Goal: Task Accomplishment & Management: Use online tool/utility

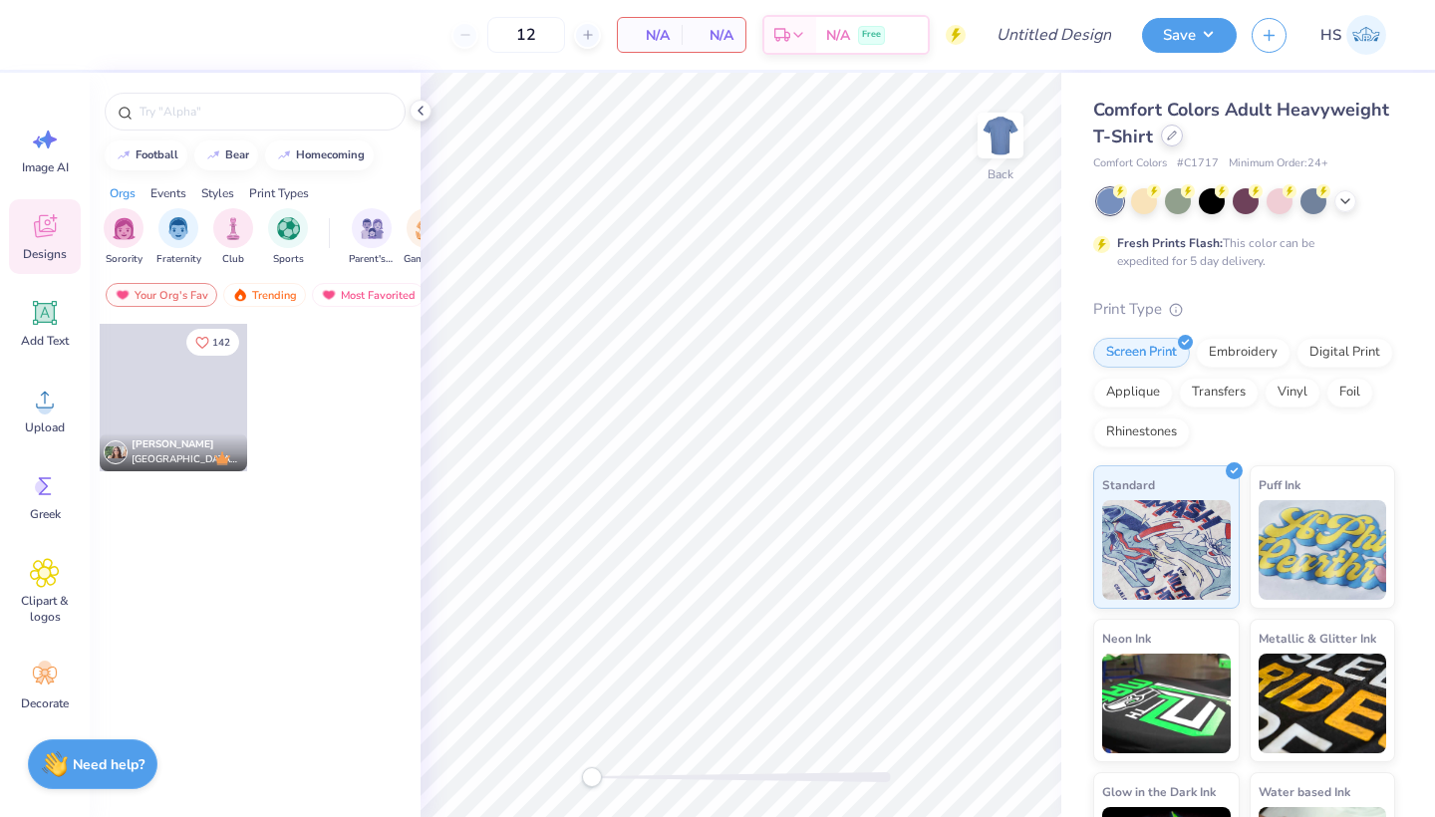
click at [1176, 140] on div at bounding box center [1172, 136] width 22 height 22
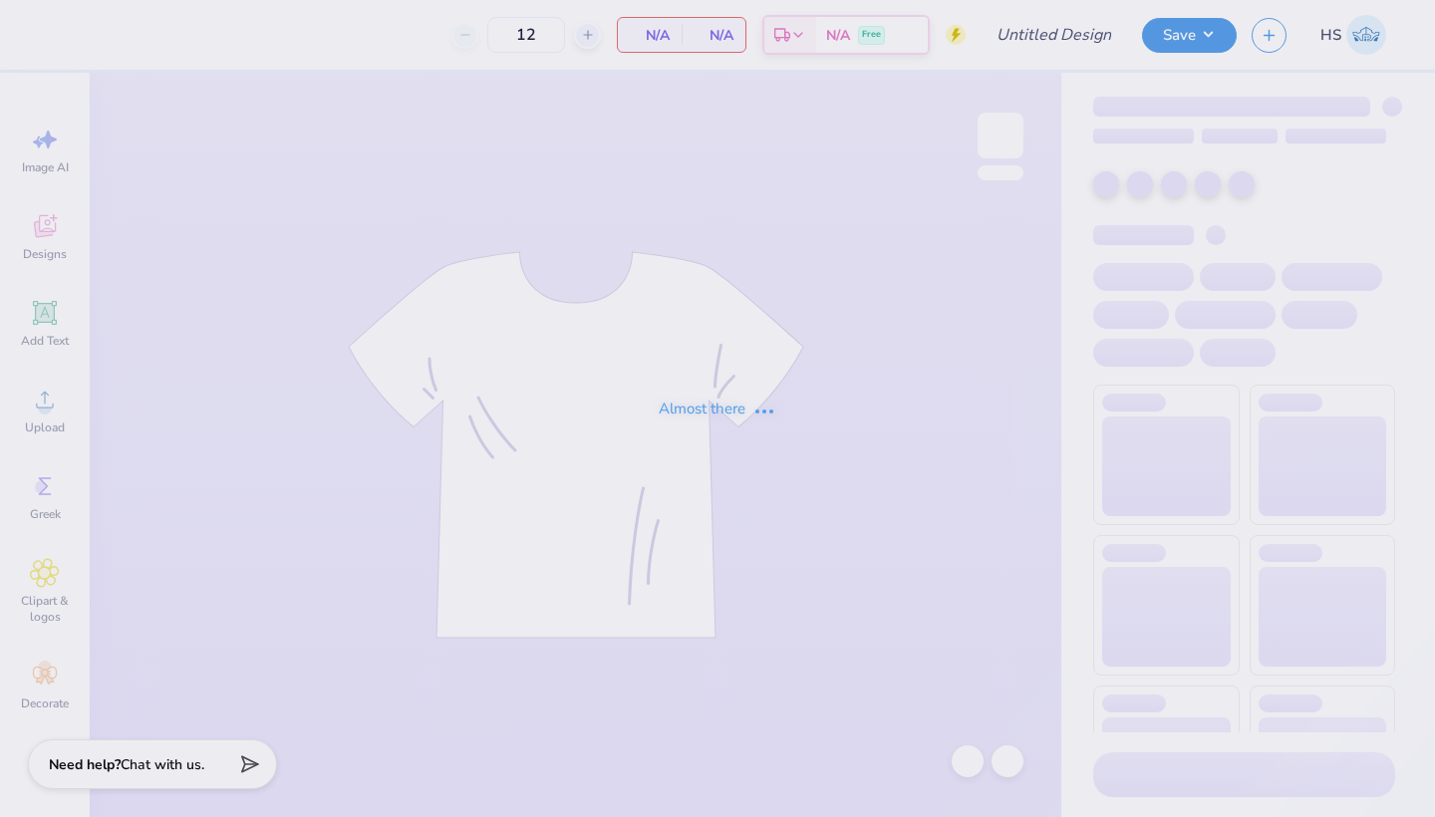
type input "AXO Hoco Shirt and Crew Neck"
type input "100"
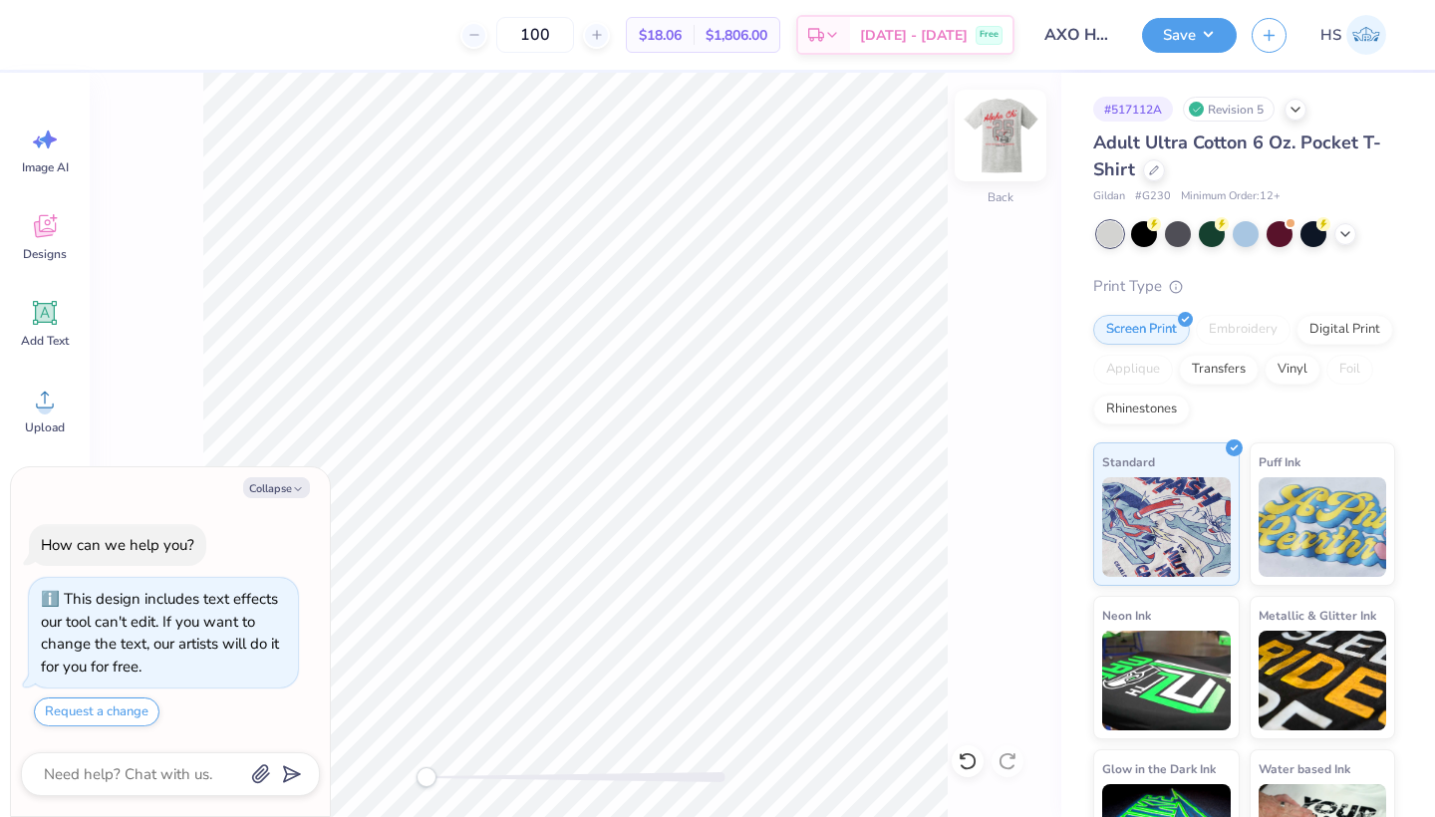
click at [999, 149] on img at bounding box center [1001, 136] width 80 height 80
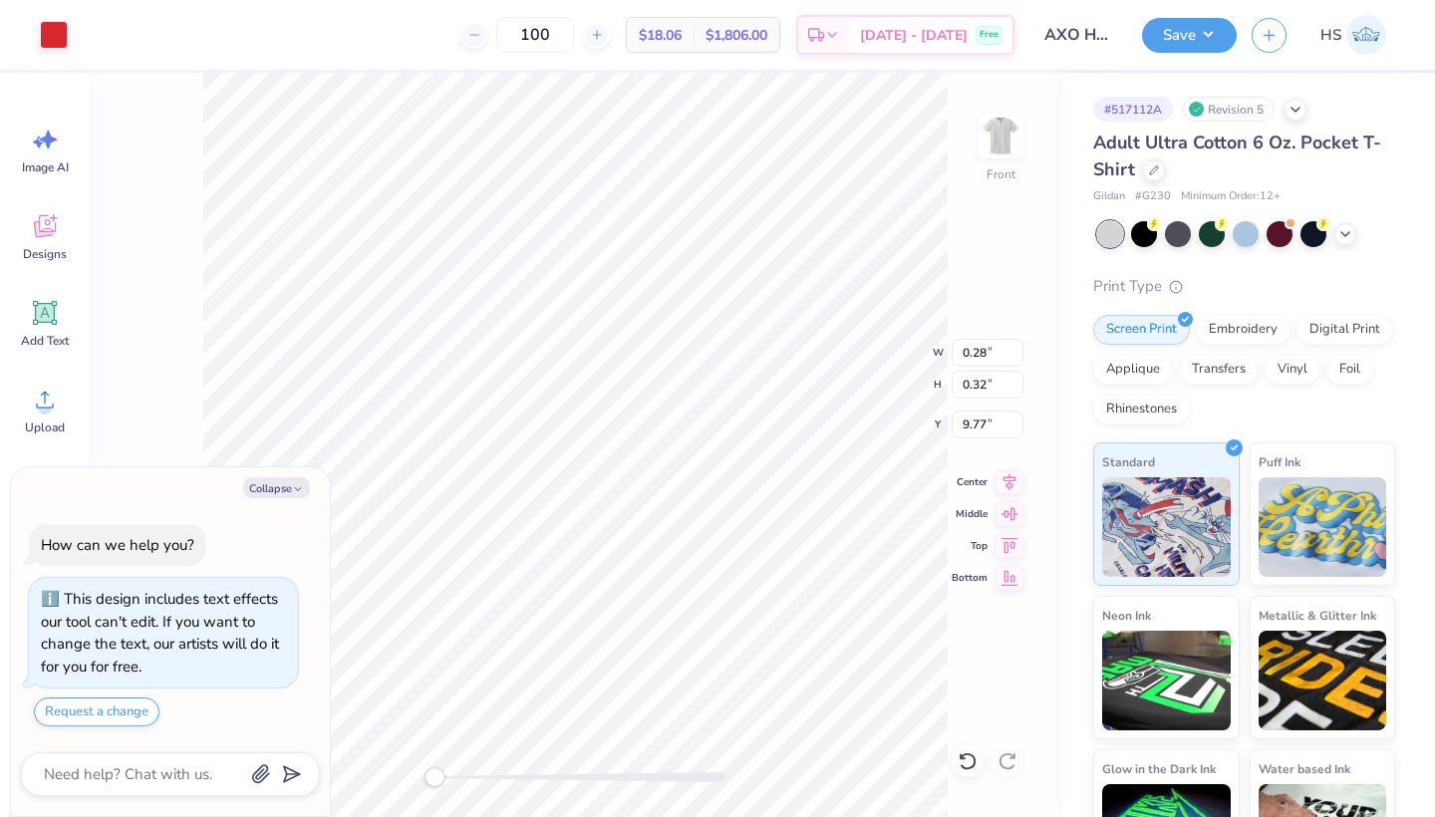
click at [436, 772] on div "Accessibility label" at bounding box center [435, 778] width 20 height 20
type textarea "x"
type input "7.75"
type input "4.27"
type input "3.98"
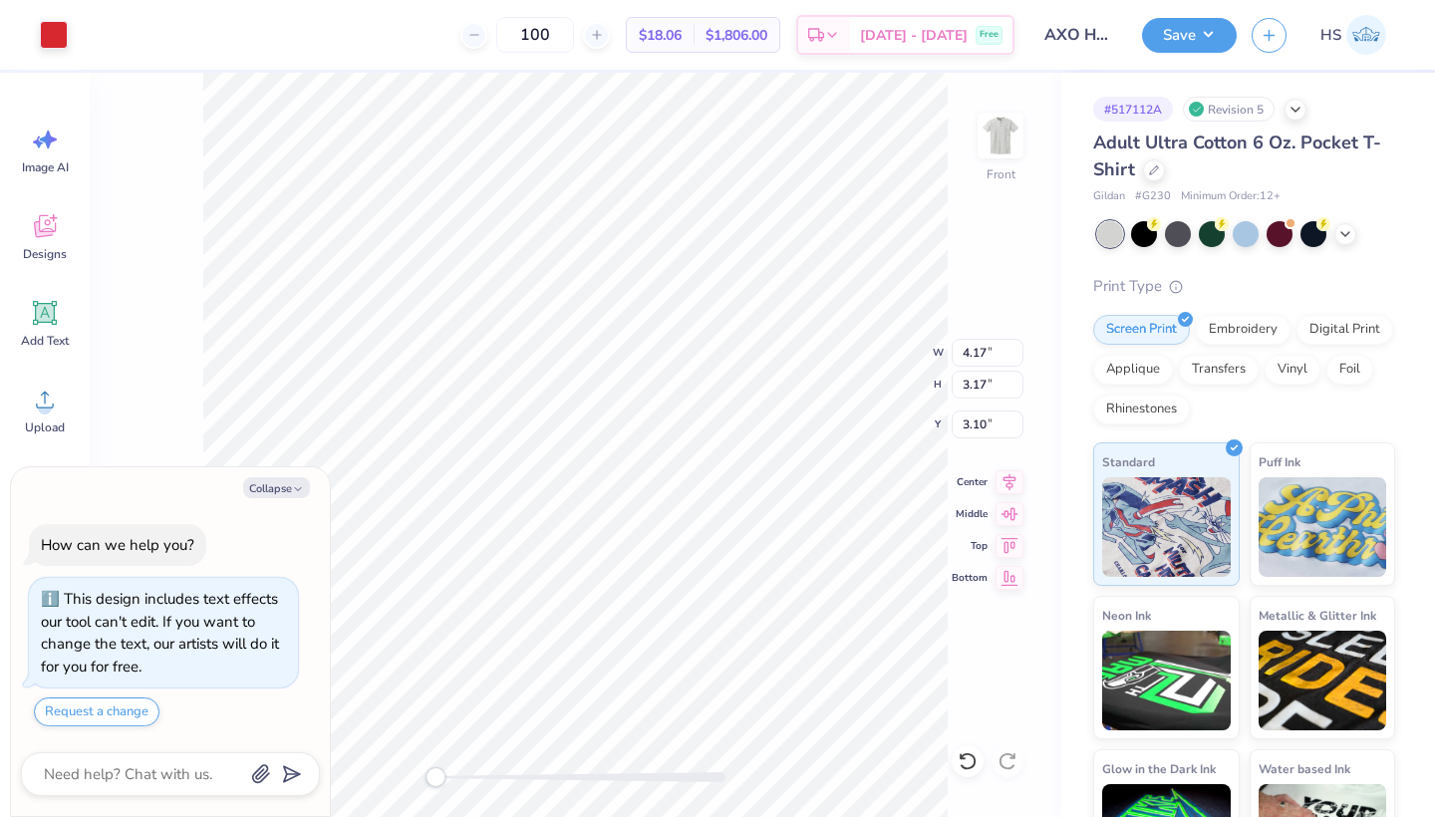
type textarea "x"
type input "8.04"
type input "9.21"
type input "7.20"
type textarea "x"
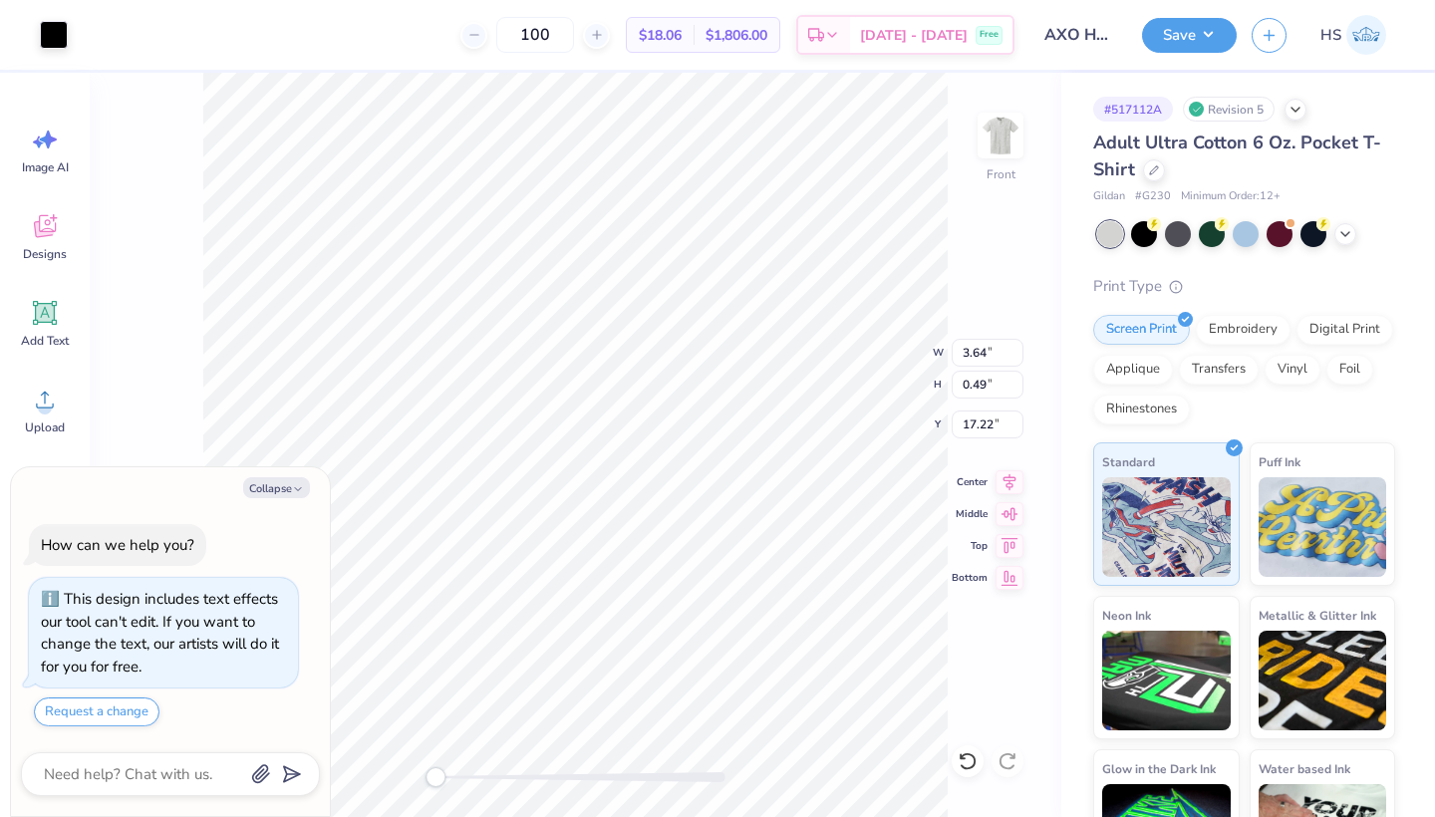
type input "17.55"
type textarea "x"
type input "16.70"
type textarea "x"
type input "4.14"
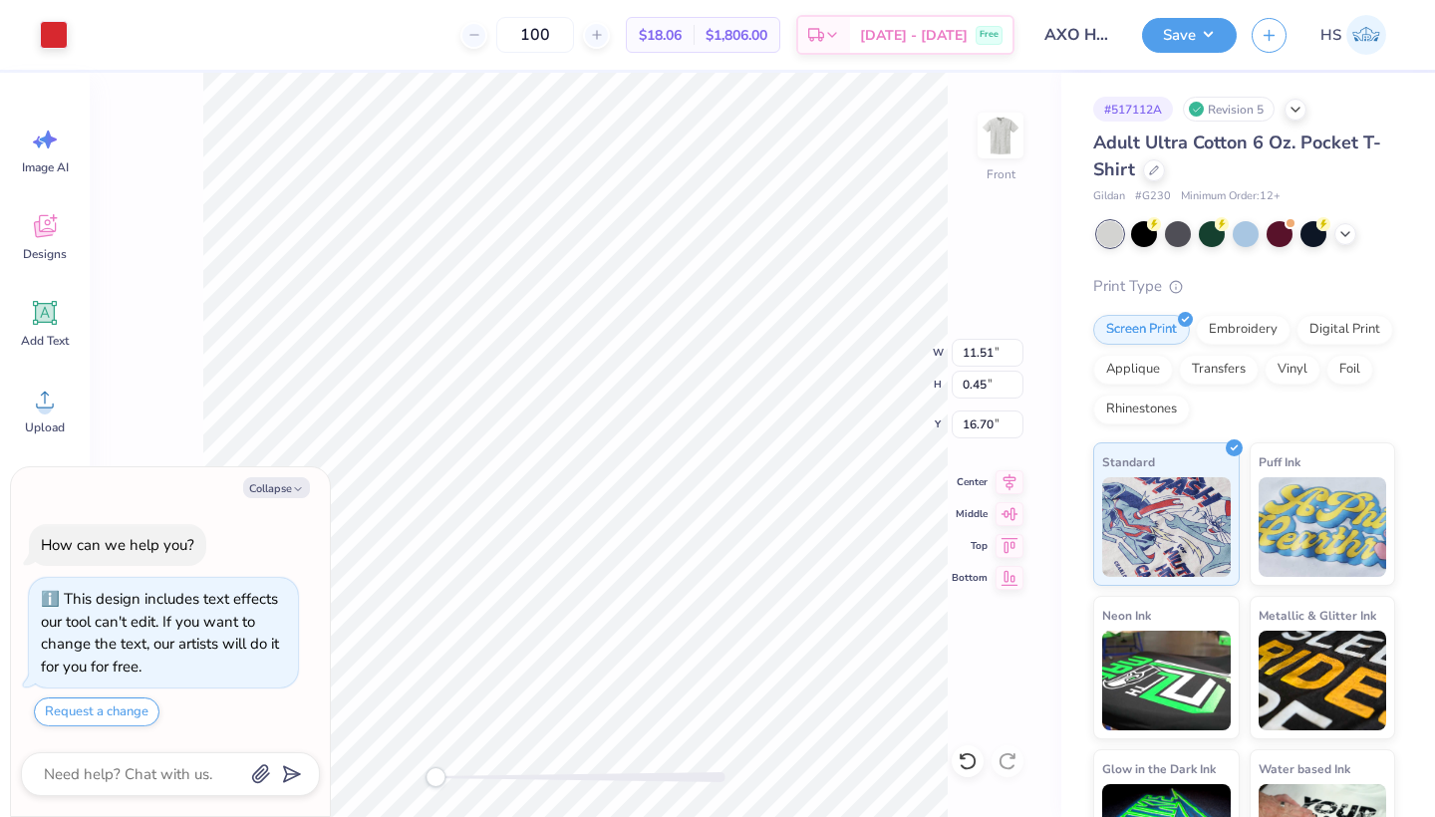
type input "7.09"
type input "7.02"
type textarea "x"
type input "8.22"
type textarea "x"
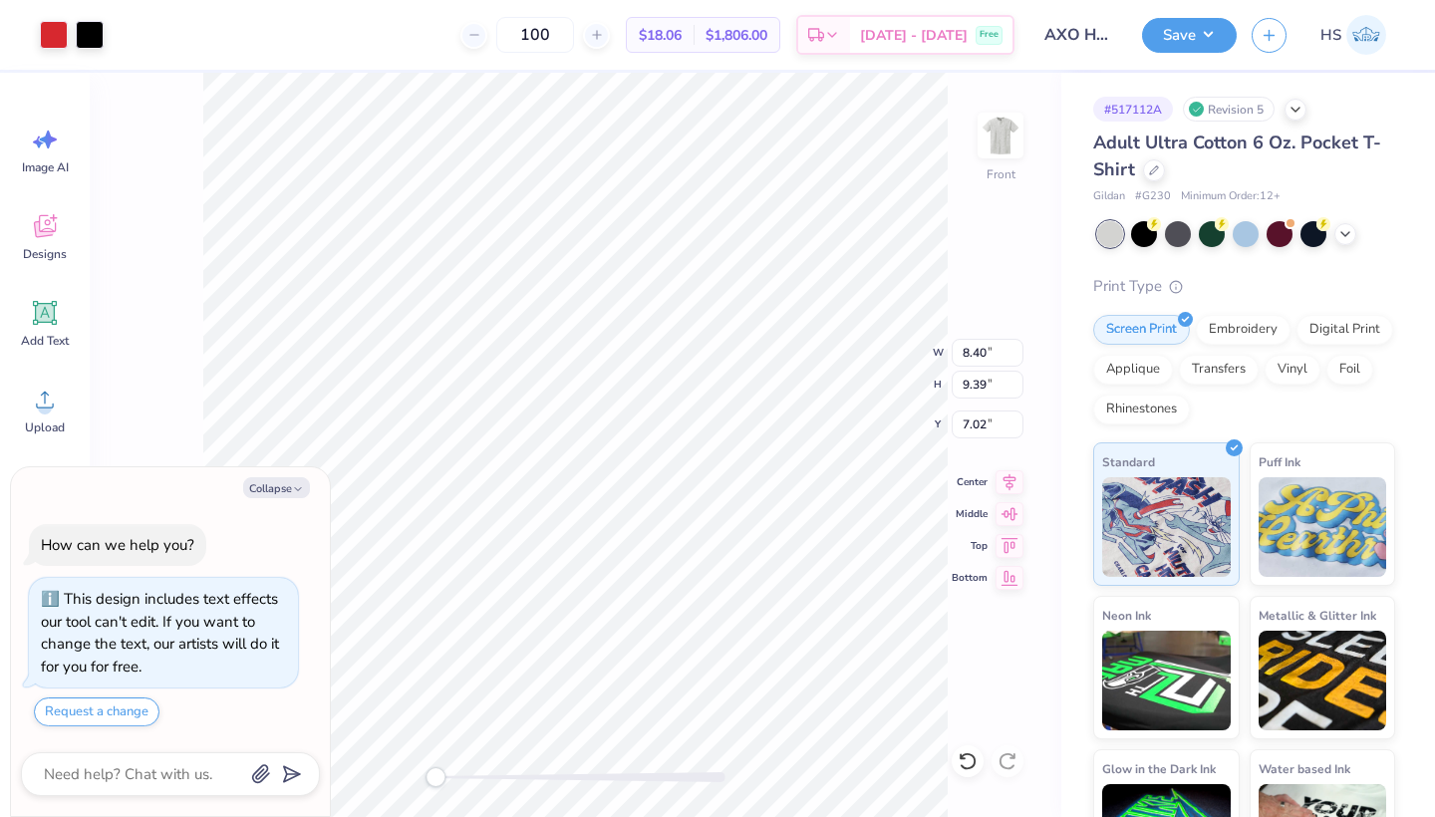
type input "6.88"
type textarea "x"
type input "16.44"
click at [997, 150] on img at bounding box center [1001, 136] width 80 height 80
type textarea "x"
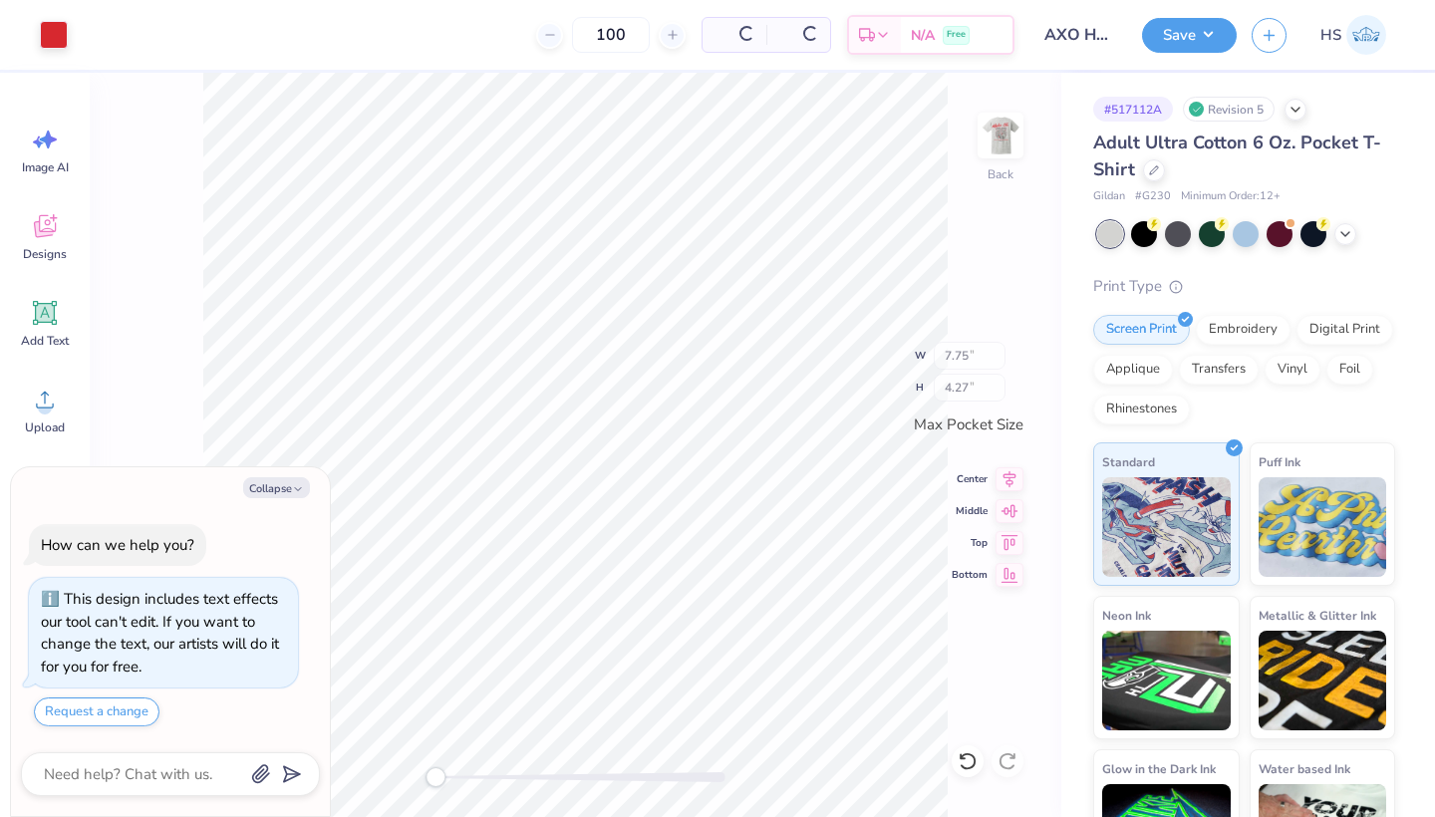
type input "3.44"
type input "1.89"
click at [995, 150] on img at bounding box center [1001, 136] width 80 height 80
type textarea "x"
type input "3.53"
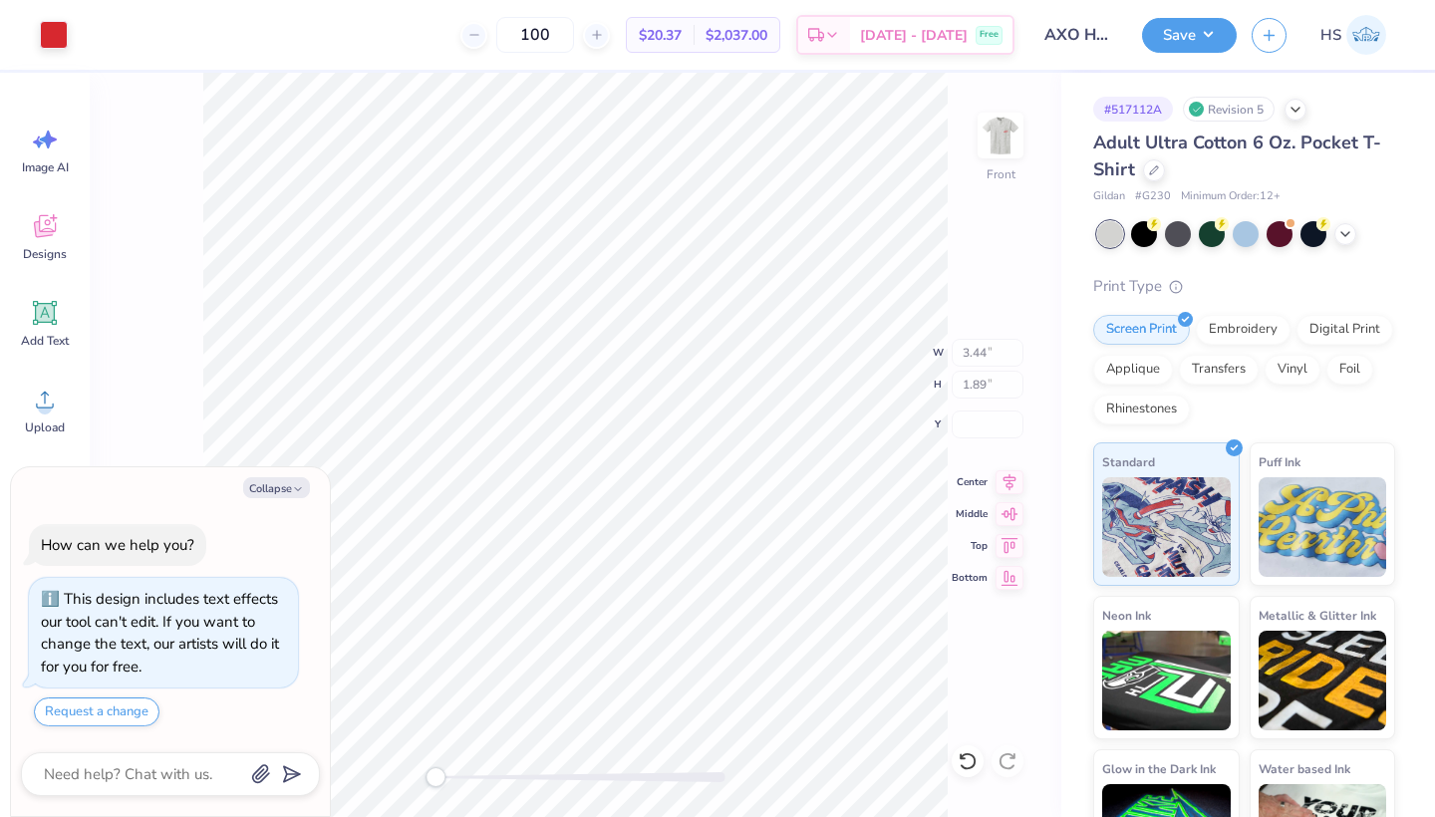
type input "1.94"
type input "9.21"
type textarea "x"
type input "4.17"
type input "3.17"
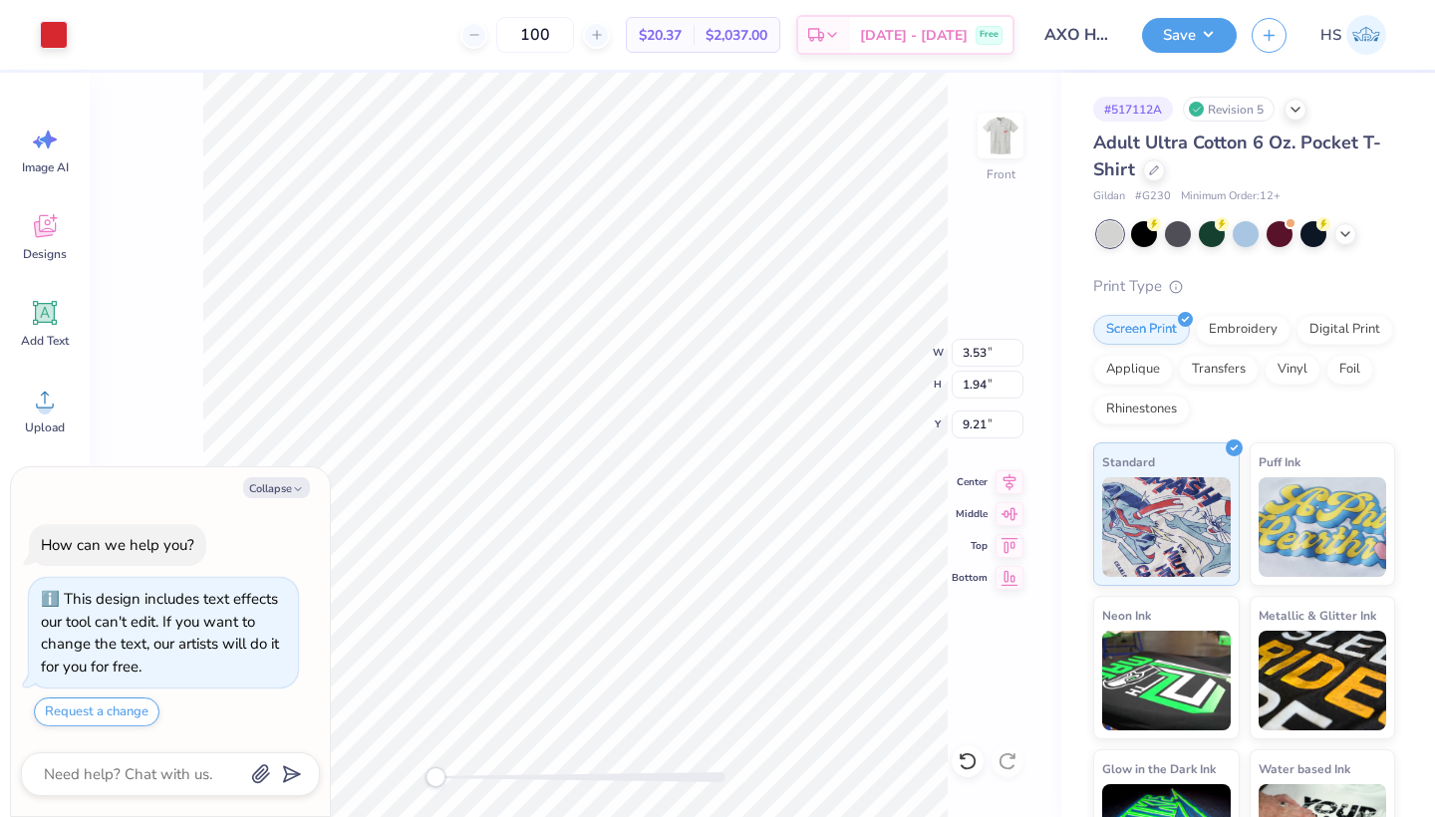
type input "3.10"
type textarea "x"
type input "0.50"
type input "3.25"
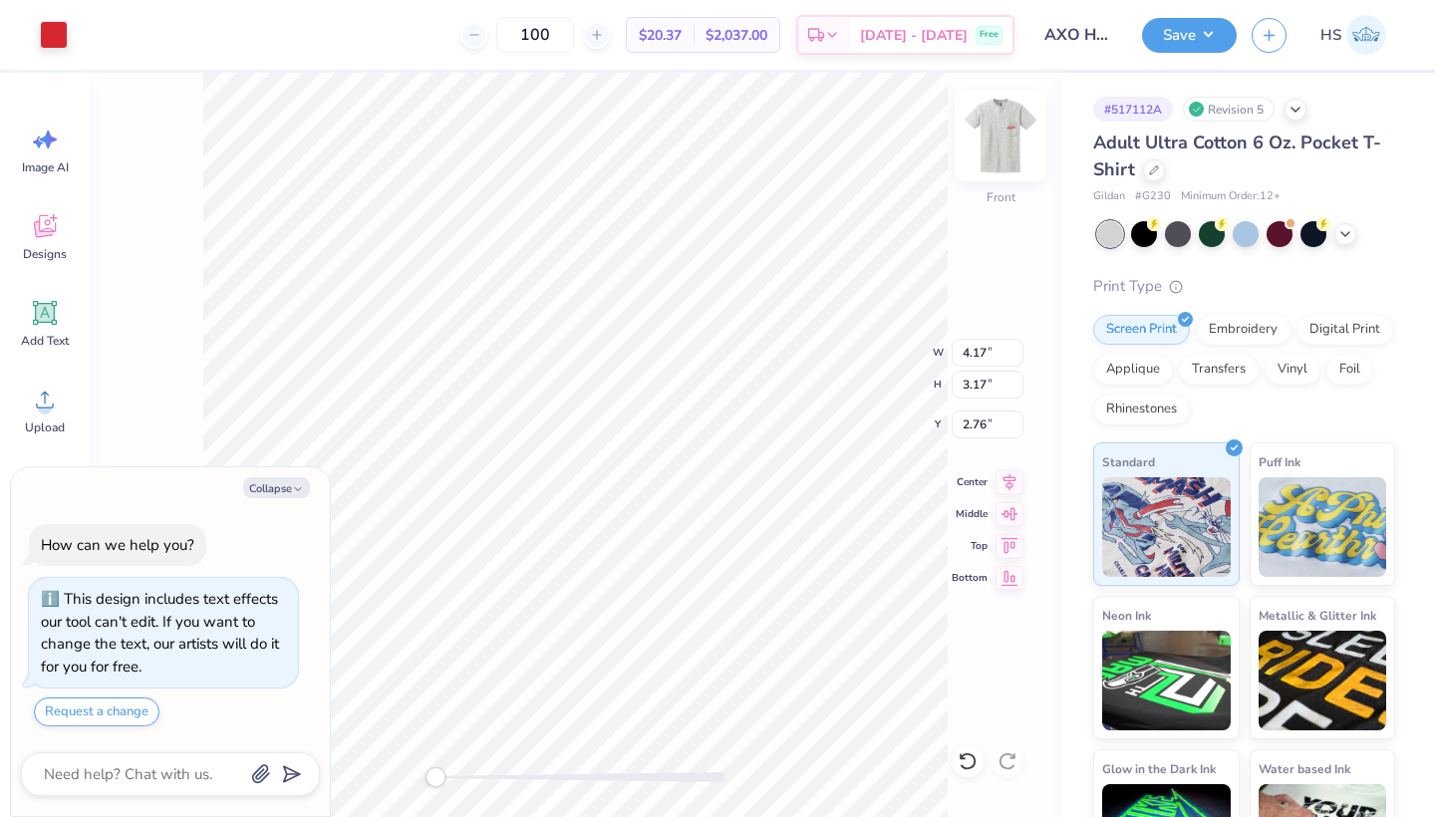
click at [1010, 113] on img at bounding box center [1001, 136] width 80 height 80
type textarea "x"
type input "1.09"
type input "0.69"
type textarea "x"
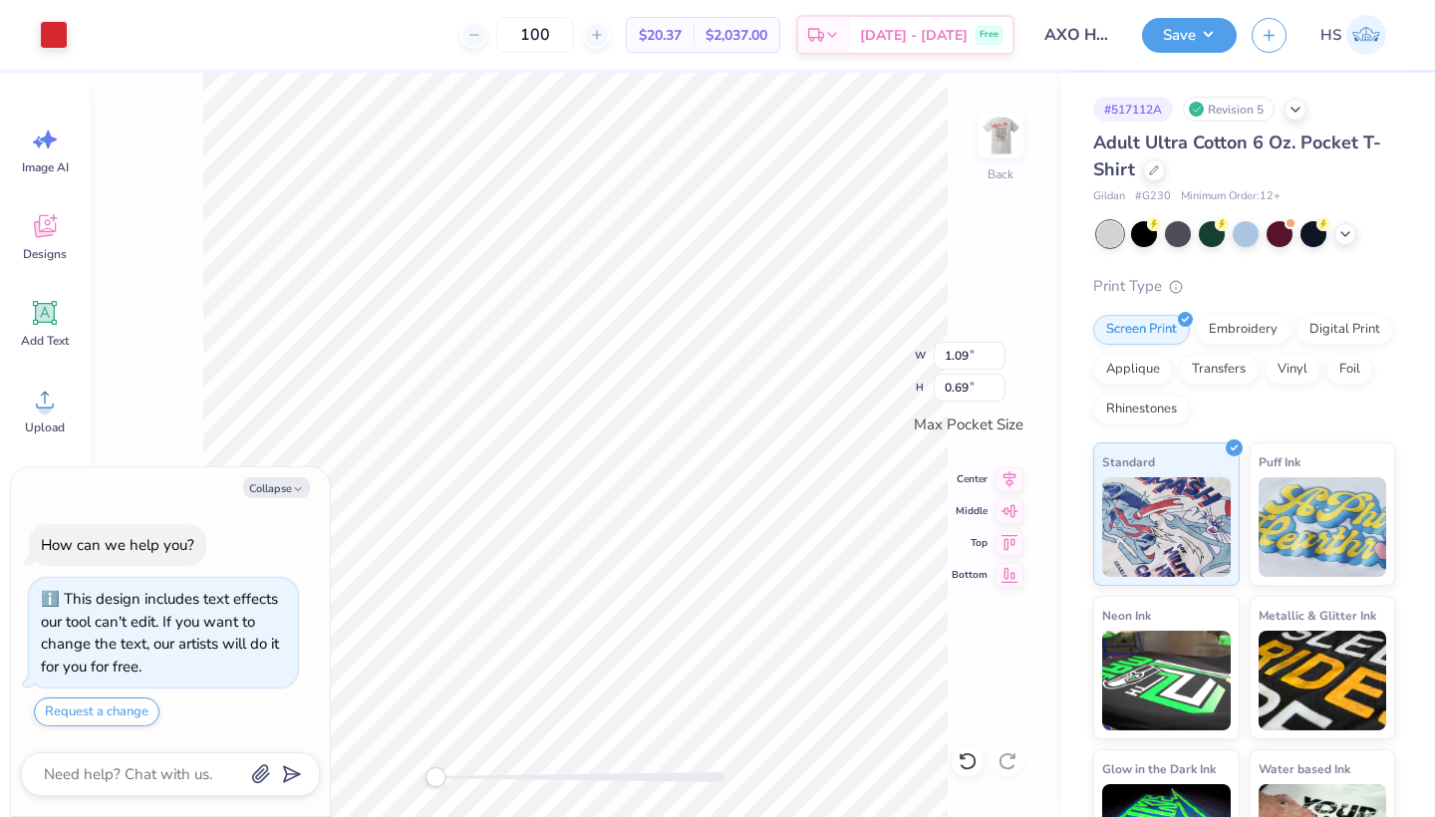
type input "2.66"
type input "2.02"
type textarea "x"
type input "2.17"
type input "1.55"
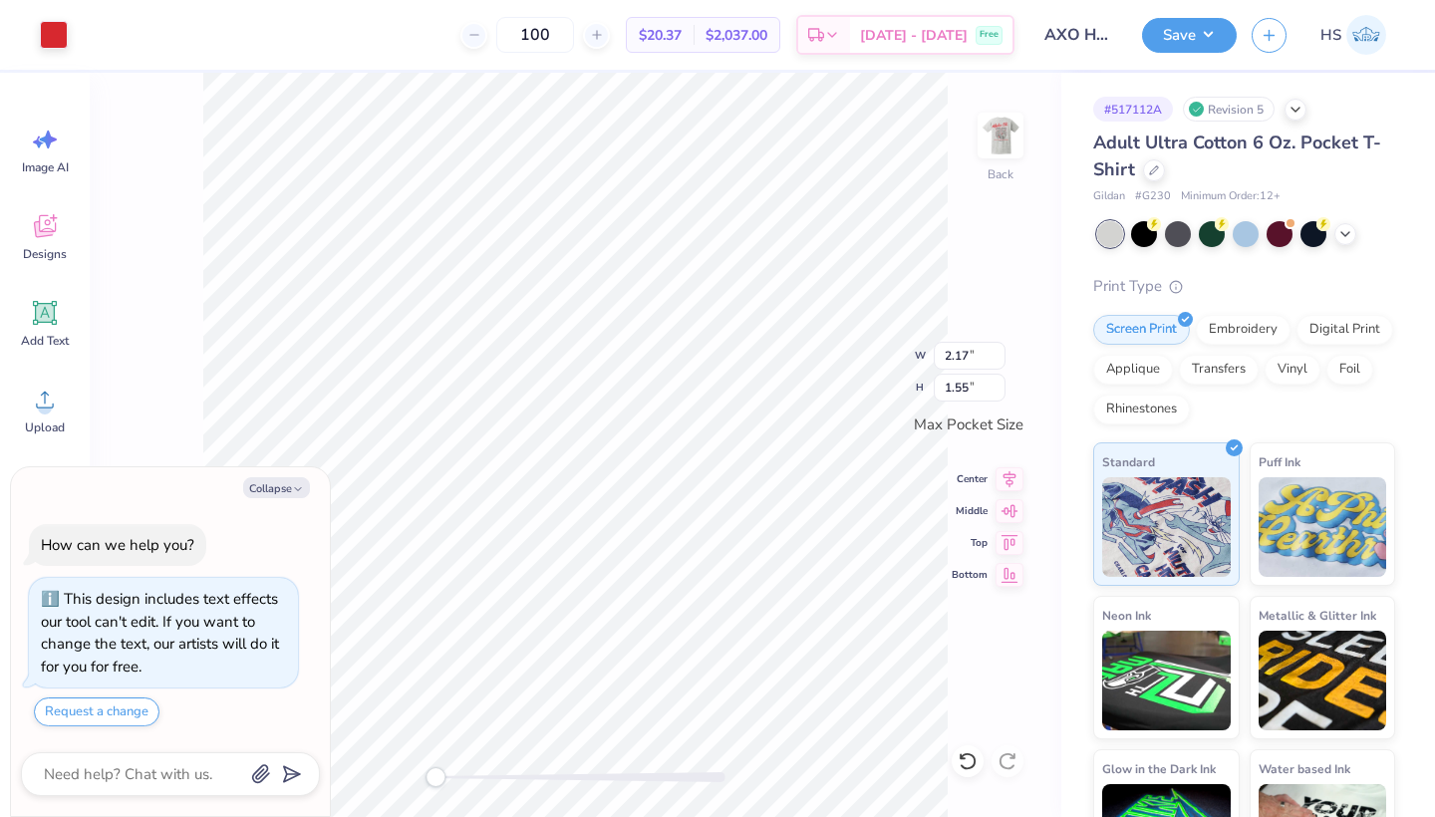
type textarea "x"
type input "3.44"
type input "1.89"
click at [1159, 170] on icon at bounding box center [1154, 168] width 10 height 10
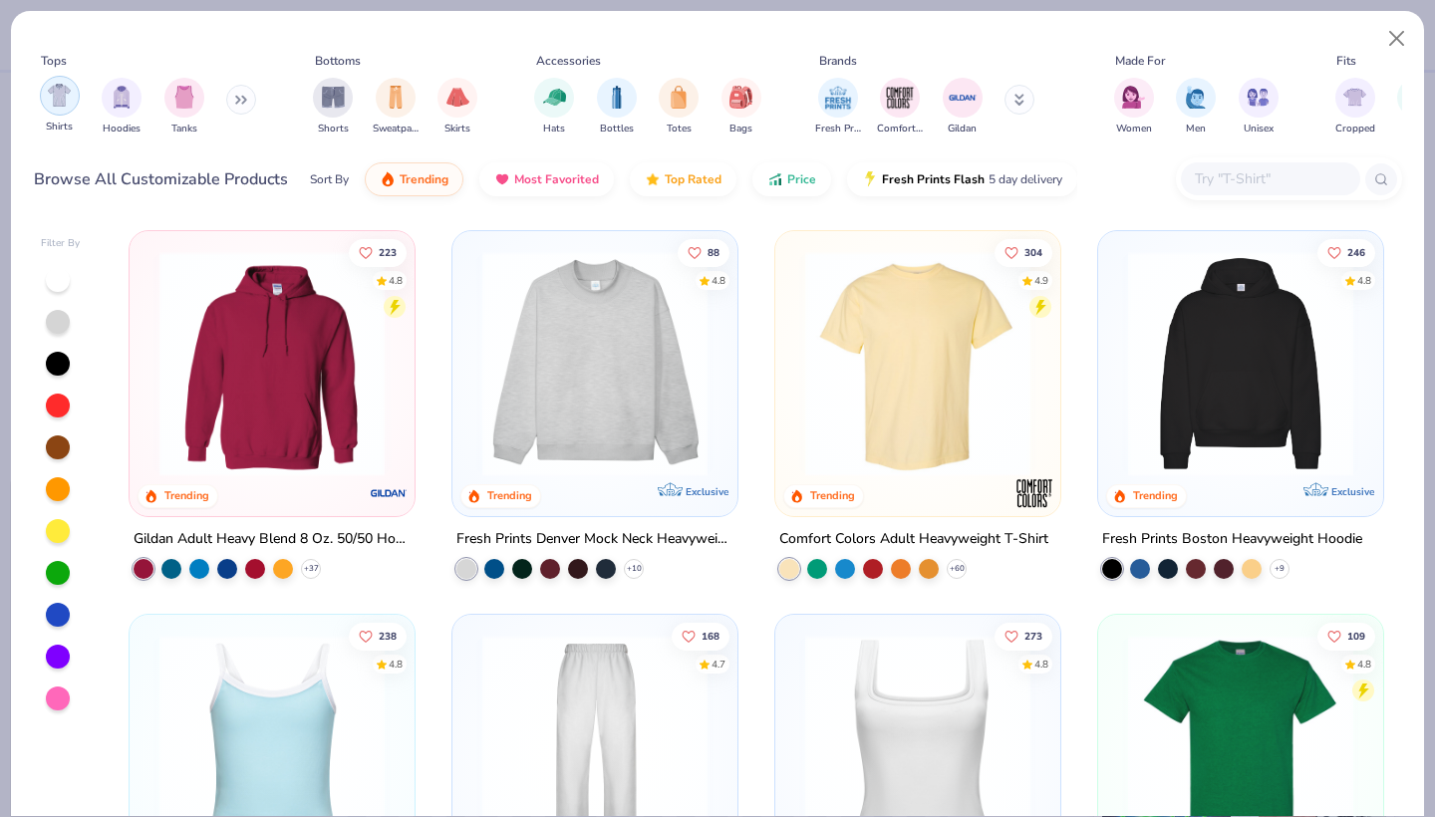
click at [62, 99] on img "filter for Shirts" at bounding box center [59, 95] width 23 height 23
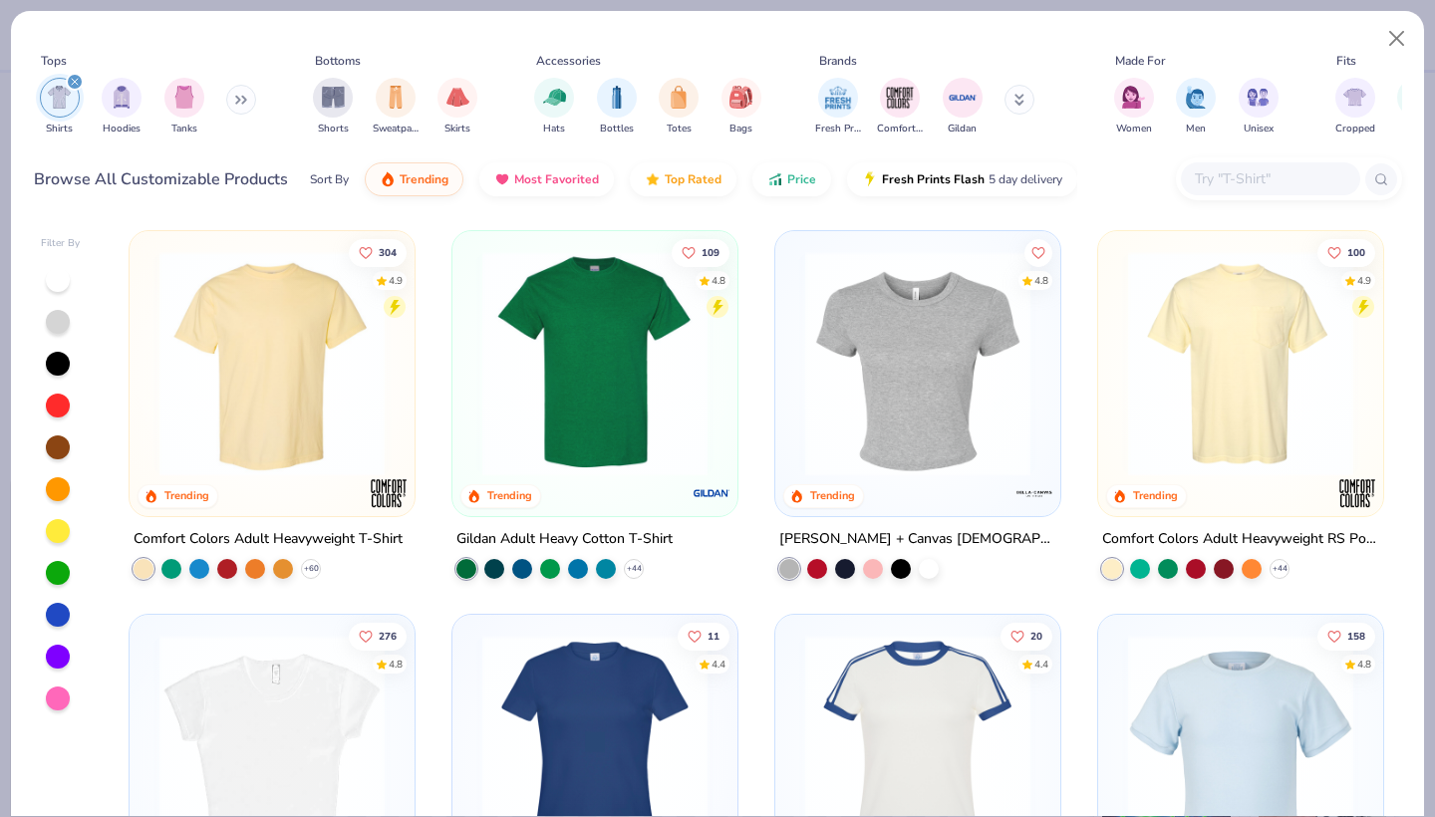
click at [592, 384] on img at bounding box center [594, 363] width 245 height 225
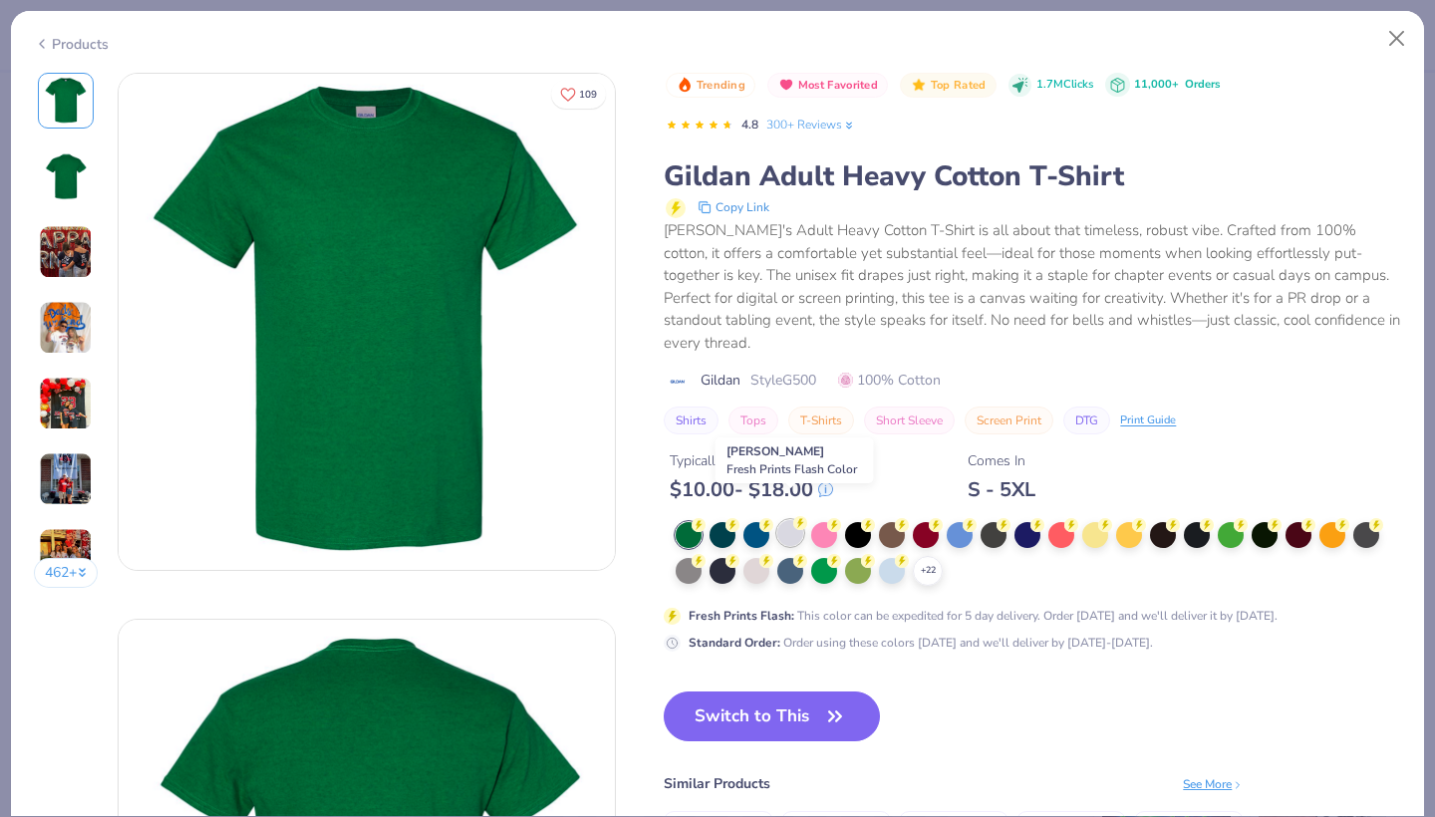
click at [793, 520] on div at bounding box center [791, 533] width 26 height 26
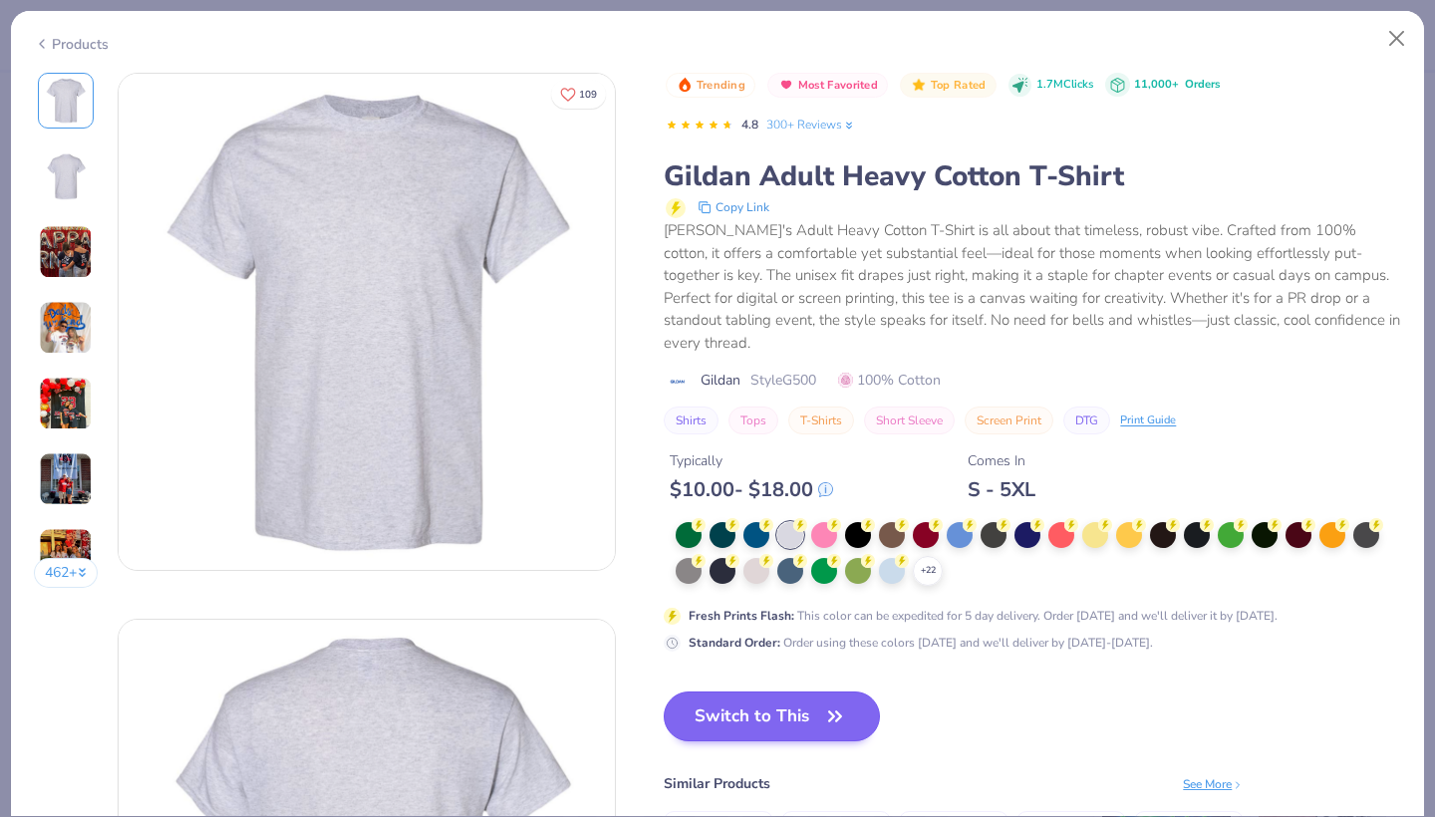
click at [772, 692] on button "Switch to This" at bounding box center [772, 717] width 216 height 50
click at [785, 700] on button "Switch to This" at bounding box center [772, 717] width 216 height 50
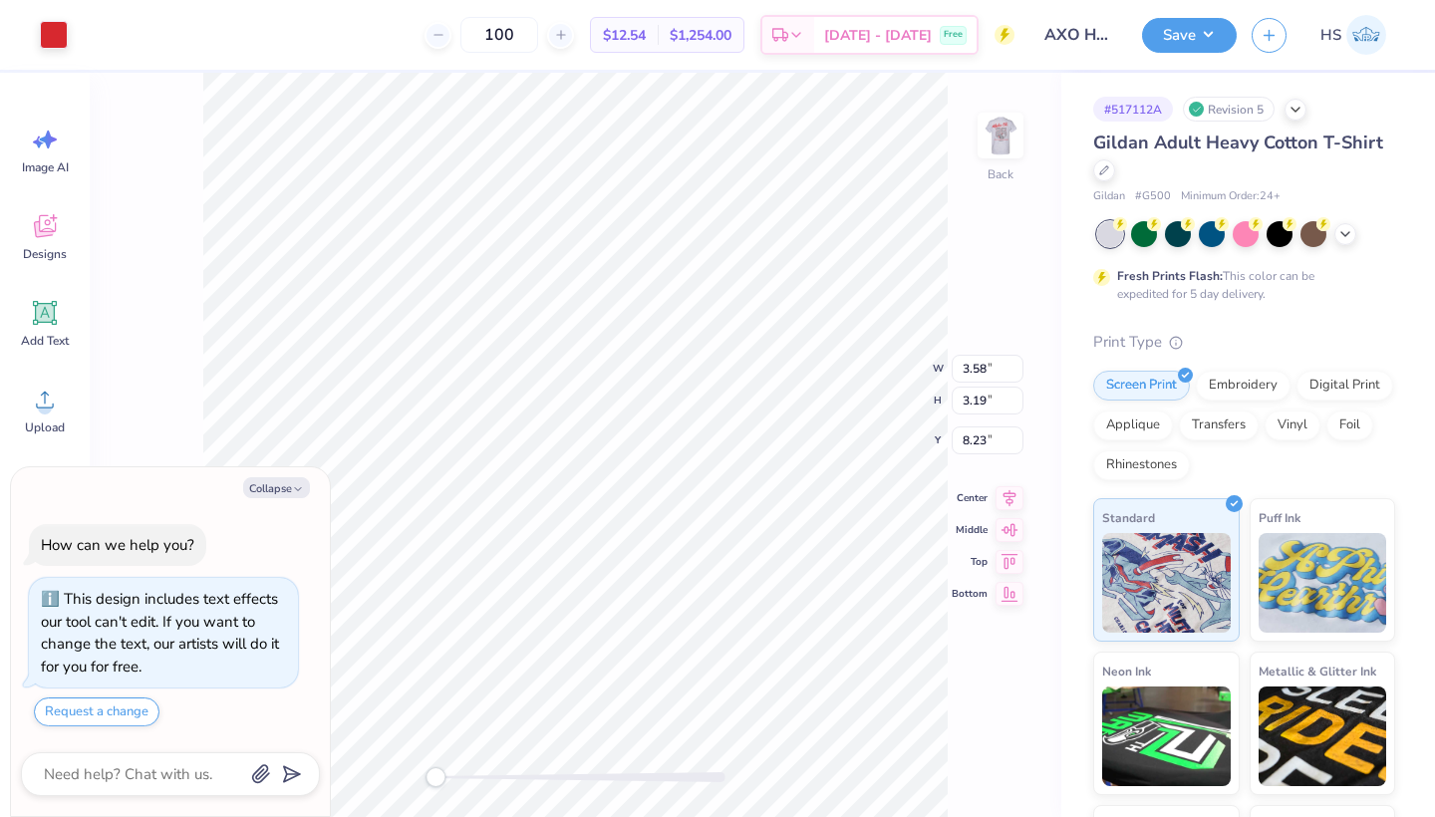
type textarea "x"
type input "4.06"
click at [998, 143] on img at bounding box center [1001, 136] width 80 height 80
type textarea "x"
type input "3.00"
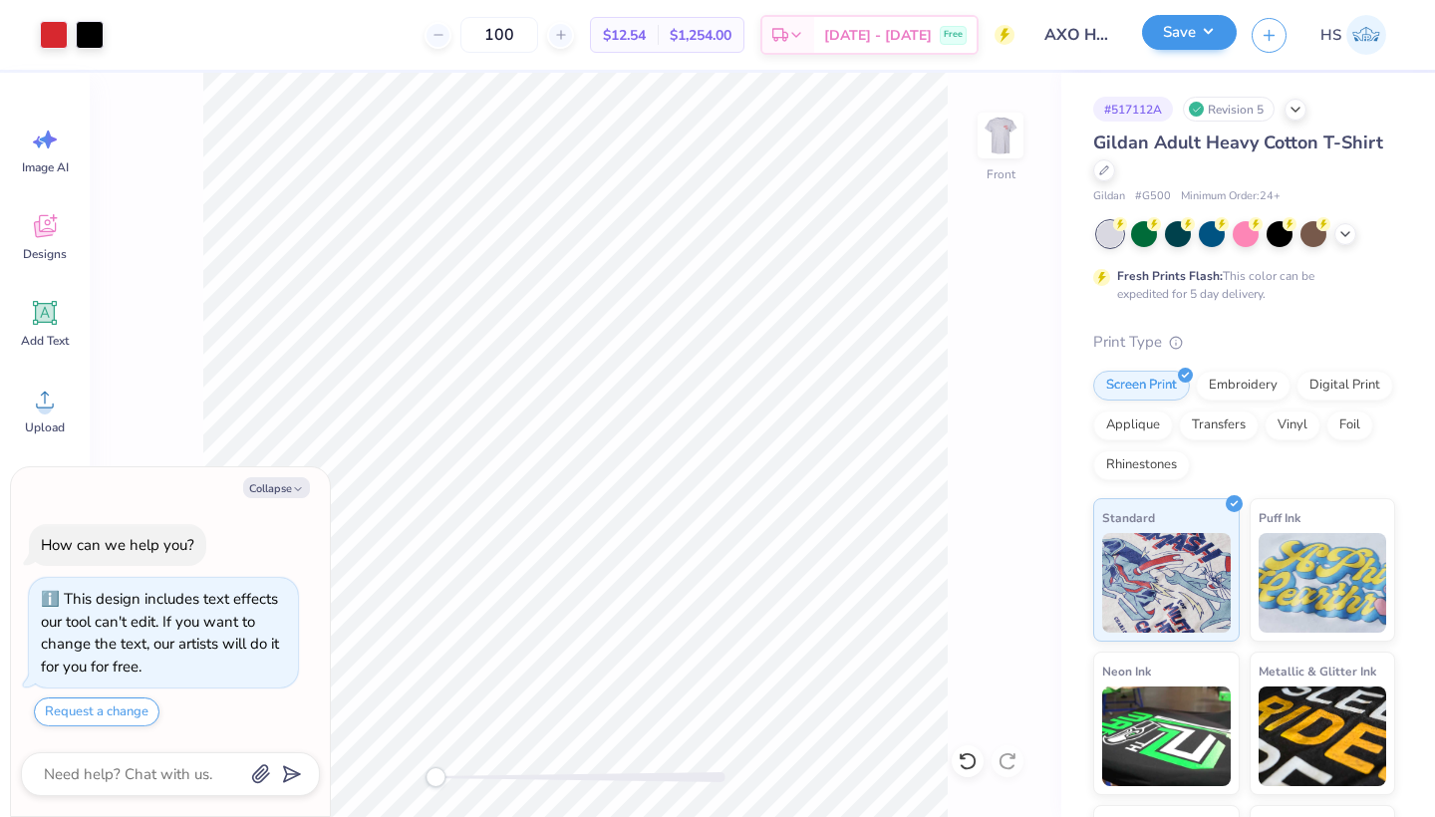
click at [1162, 44] on button "Save" at bounding box center [1189, 32] width 95 height 35
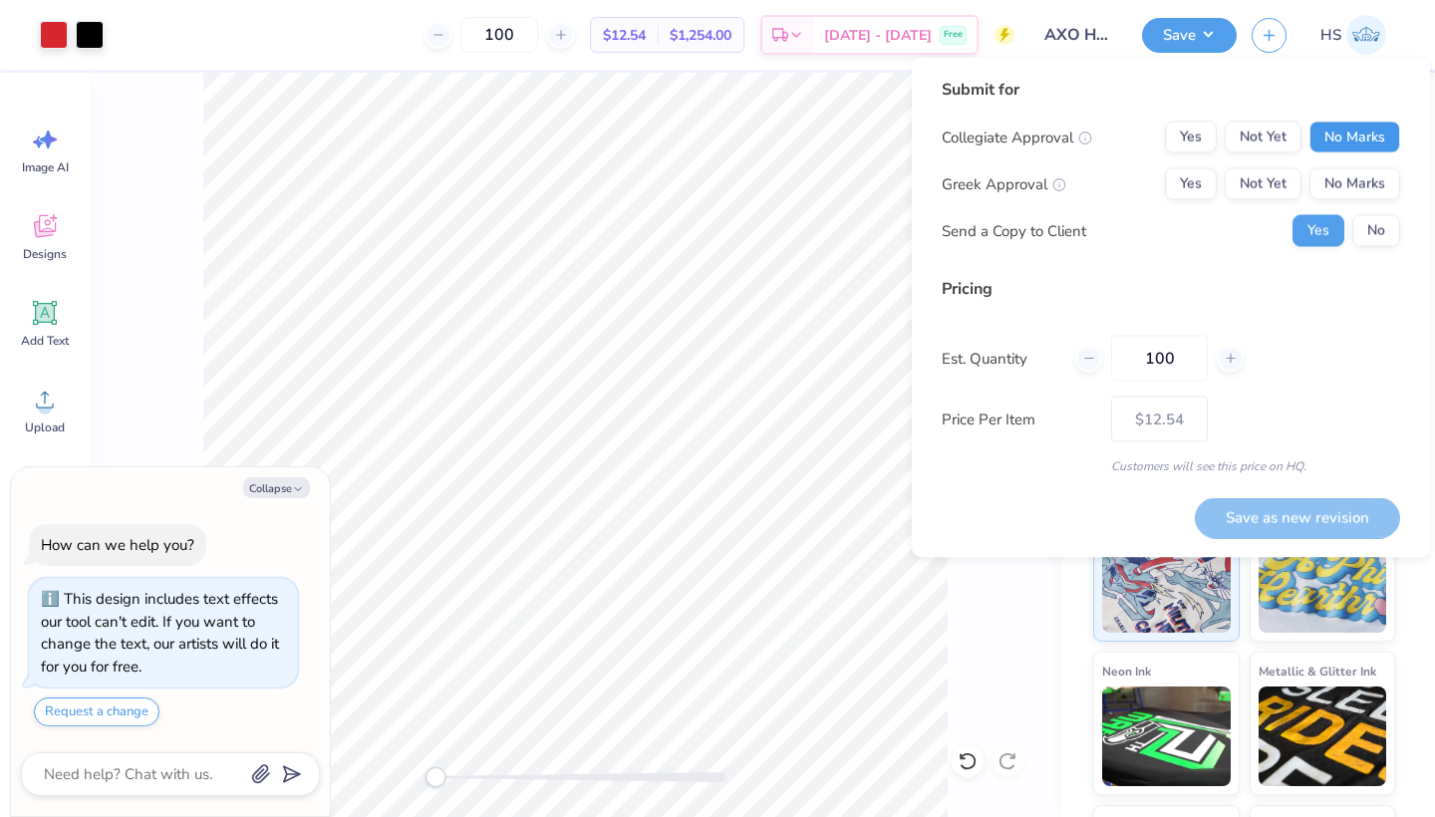
click at [1380, 131] on button "No Marks" at bounding box center [1355, 138] width 91 height 32
click at [1269, 180] on button "Not Yet" at bounding box center [1263, 184] width 77 height 32
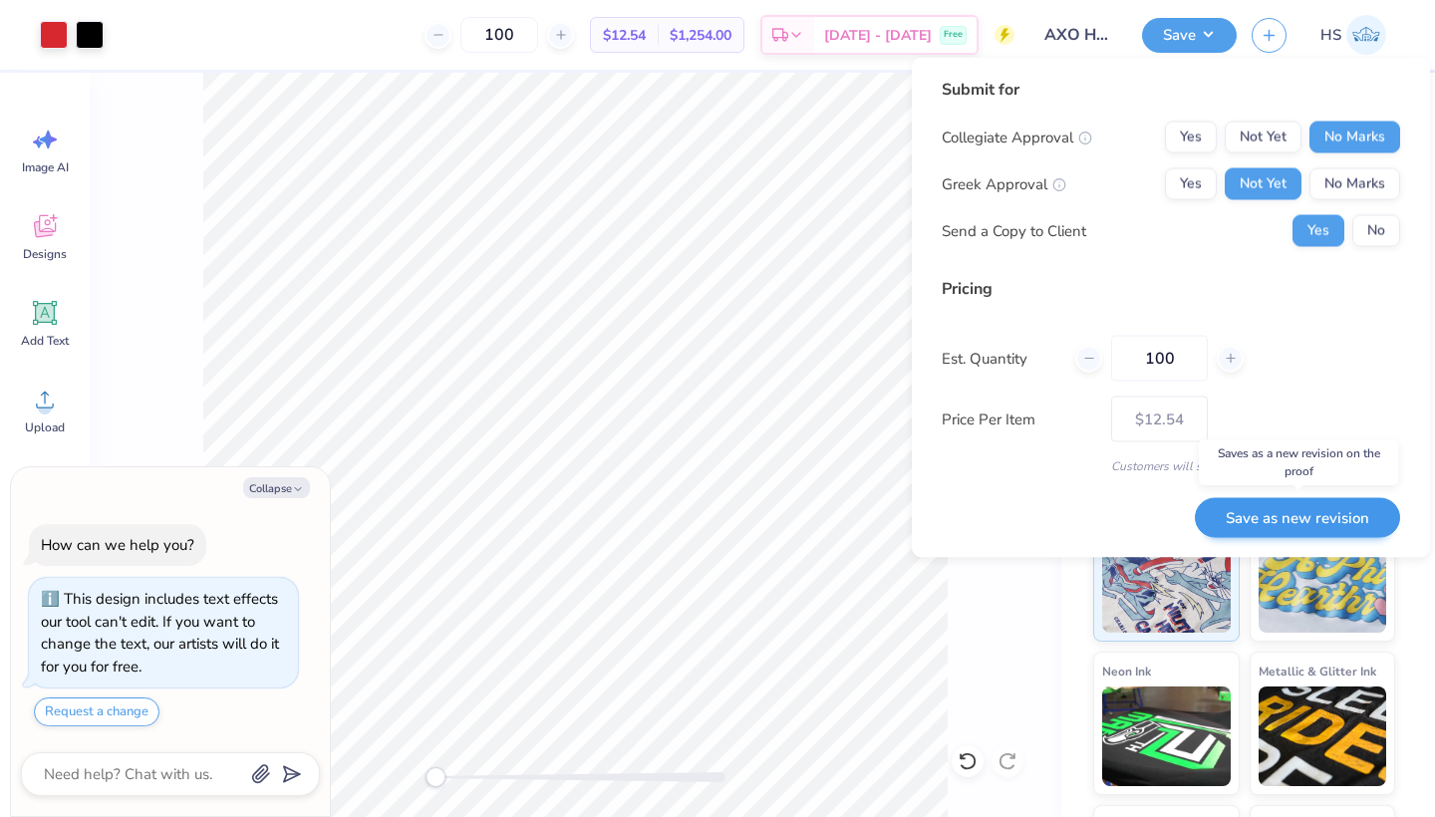
click at [1315, 522] on button "Save as new revision" at bounding box center [1297, 517] width 205 height 41
type textarea "x"
type input "– –"
type textarea "x"
type input "$12.54"
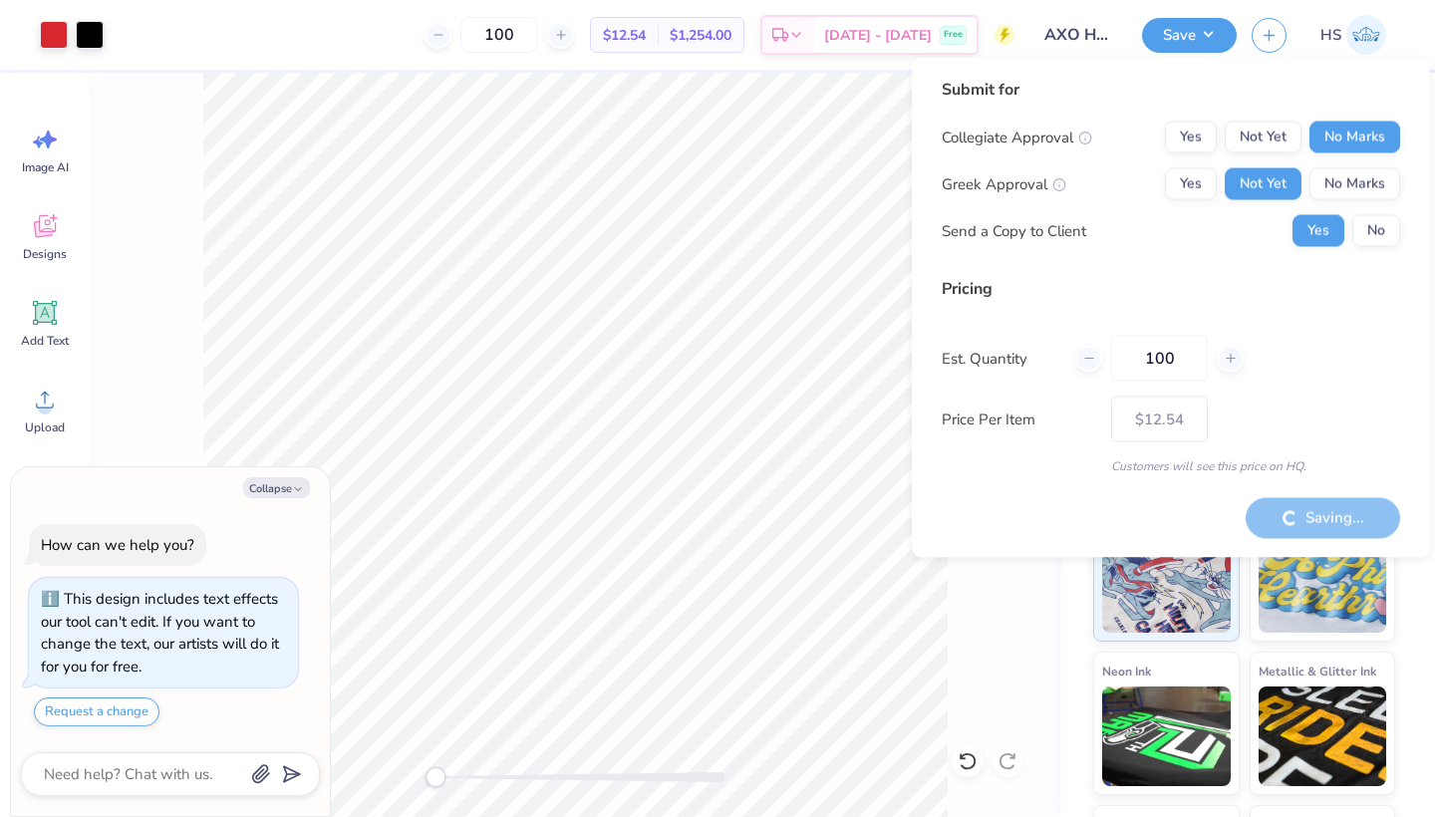
type textarea "x"
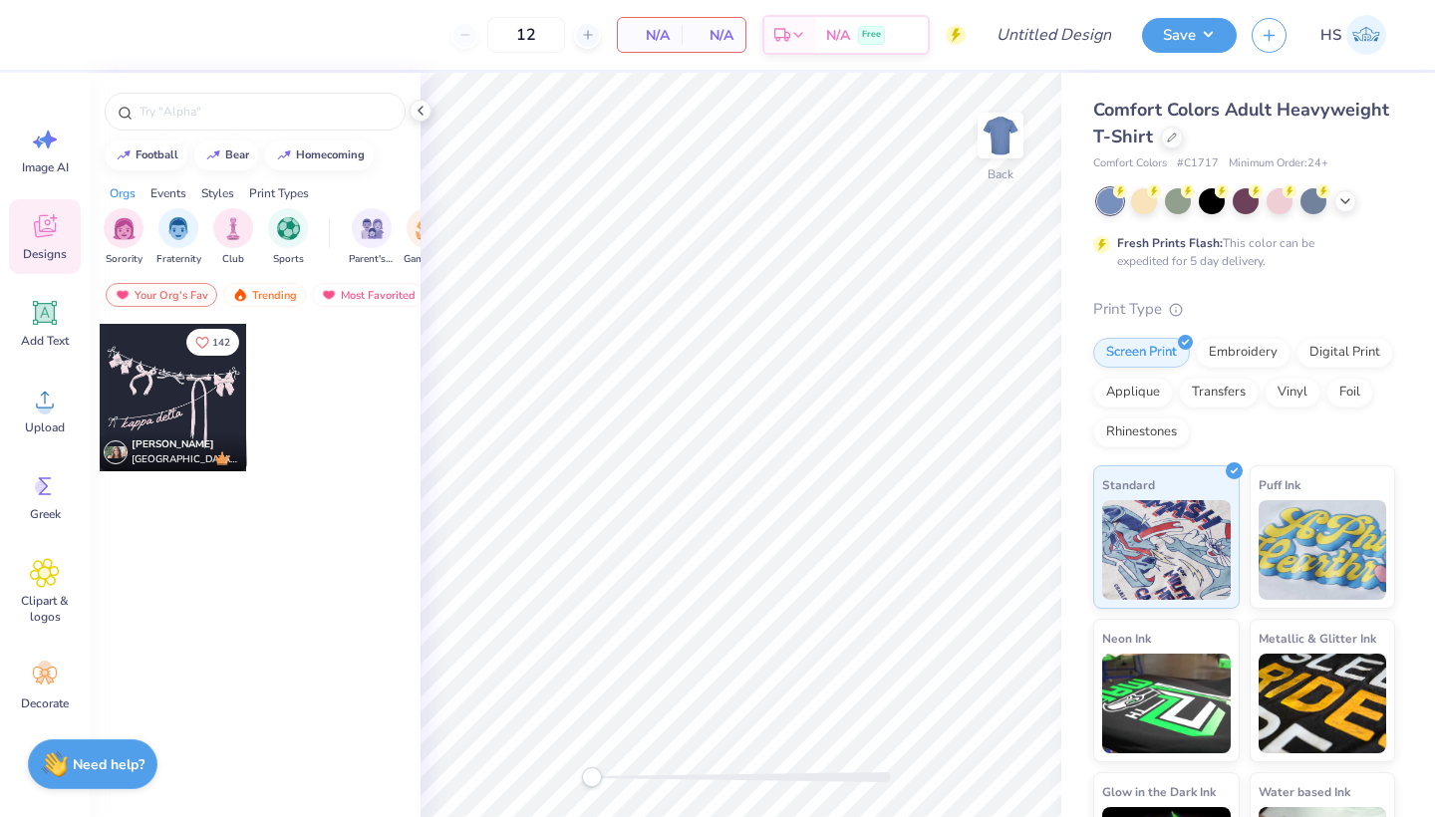
click at [1171, 149] on div "Comfort Colors Adult Heavyweight T-Shirt" at bounding box center [1244, 124] width 302 height 54
click at [1173, 140] on icon at bounding box center [1172, 136] width 10 height 10
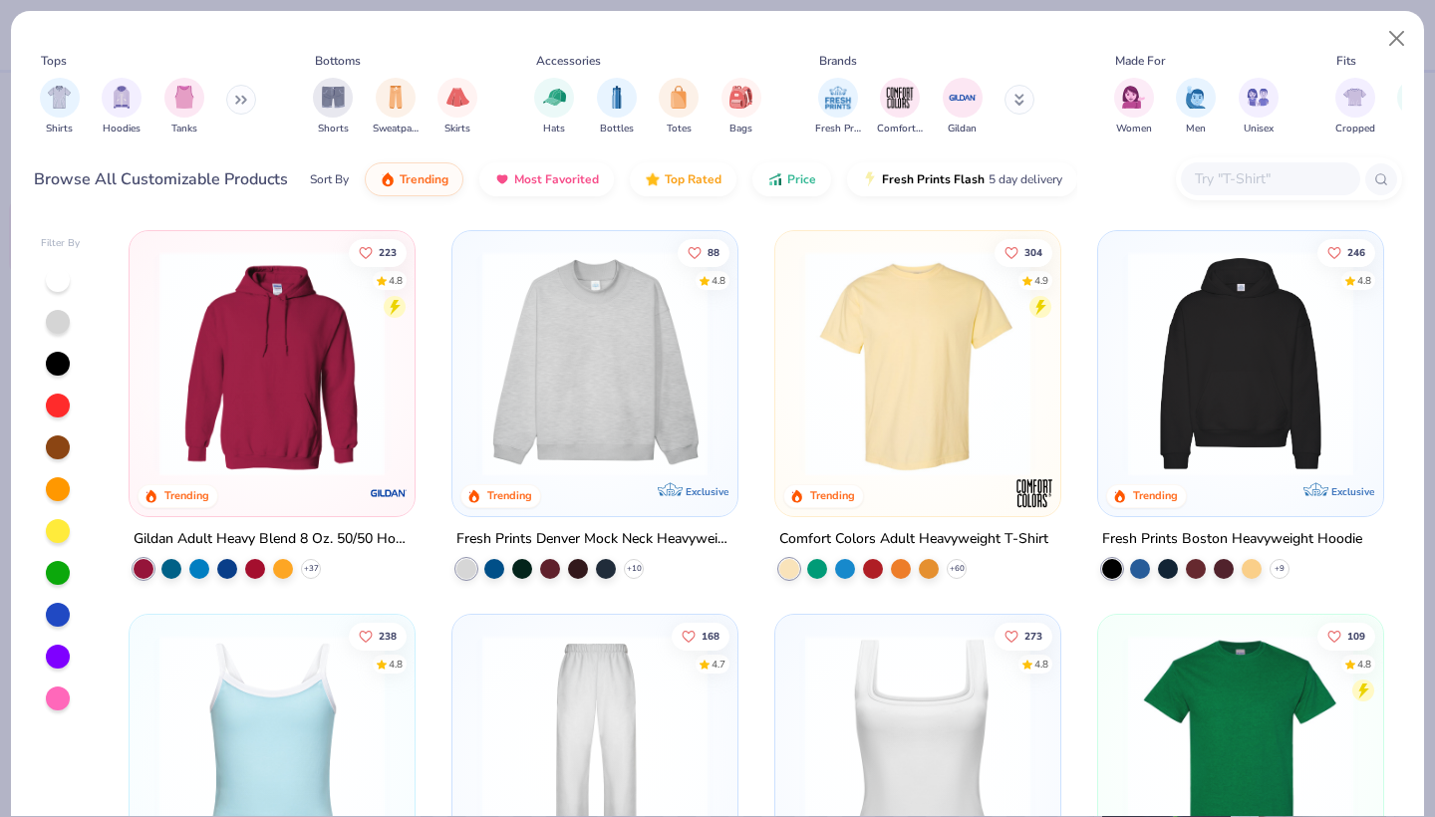
click at [1017, 105] on icon at bounding box center [1020, 103] width 7 height 3
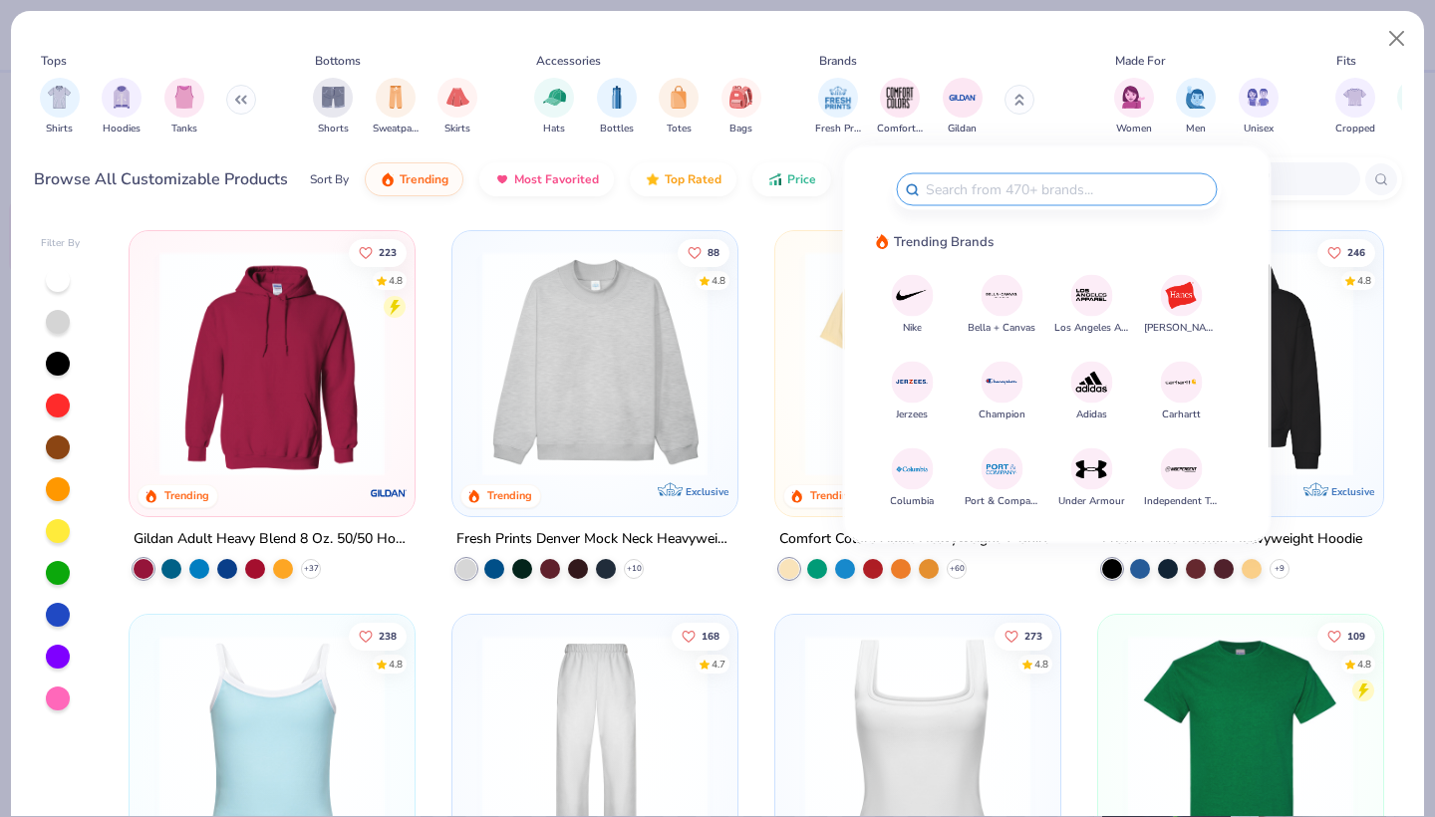
click at [1177, 466] on img at bounding box center [1181, 469] width 35 height 35
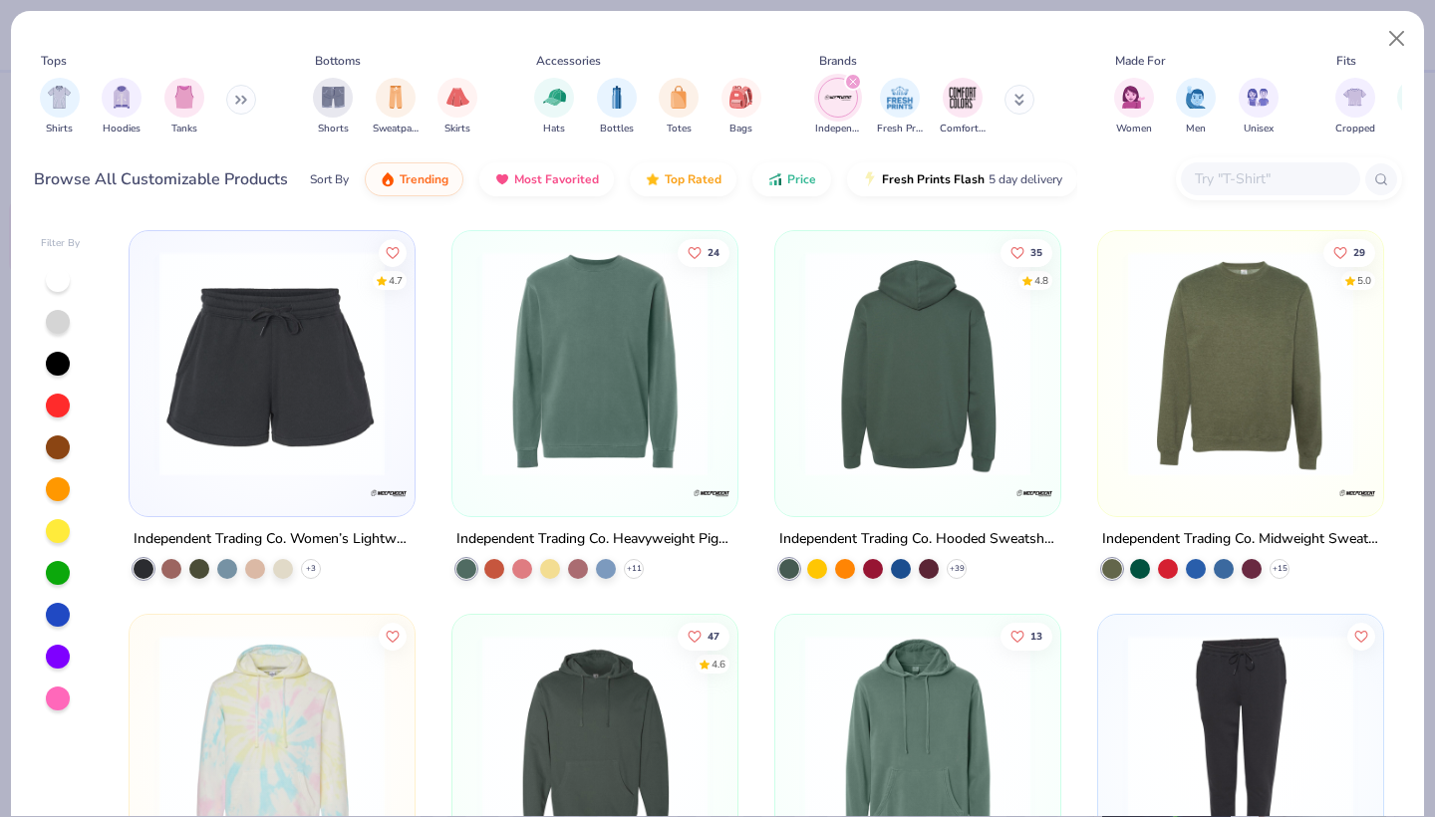
click at [863, 395] on div at bounding box center [917, 363] width 735 height 225
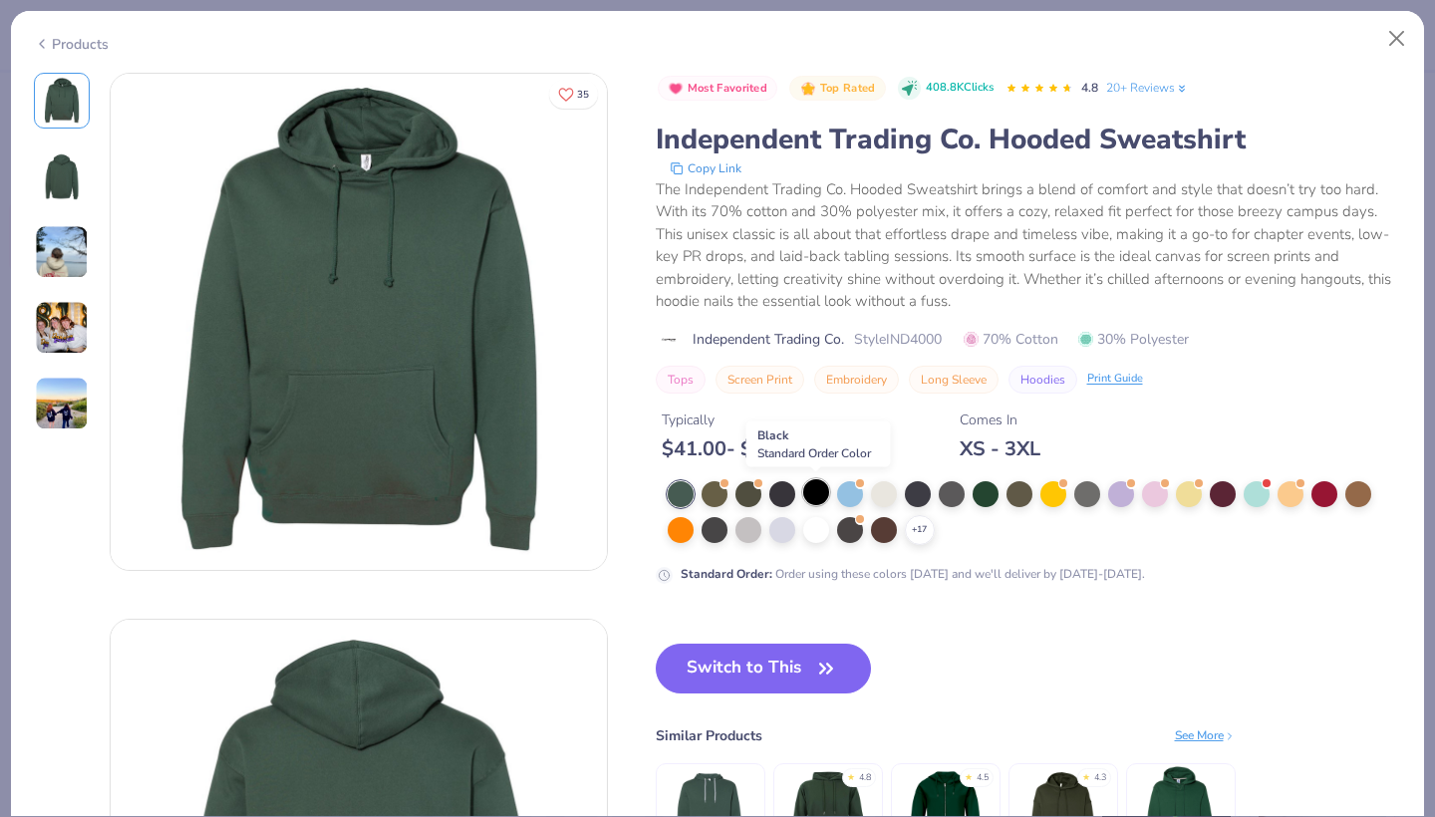
click at [817, 494] on div at bounding box center [816, 492] width 26 height 26
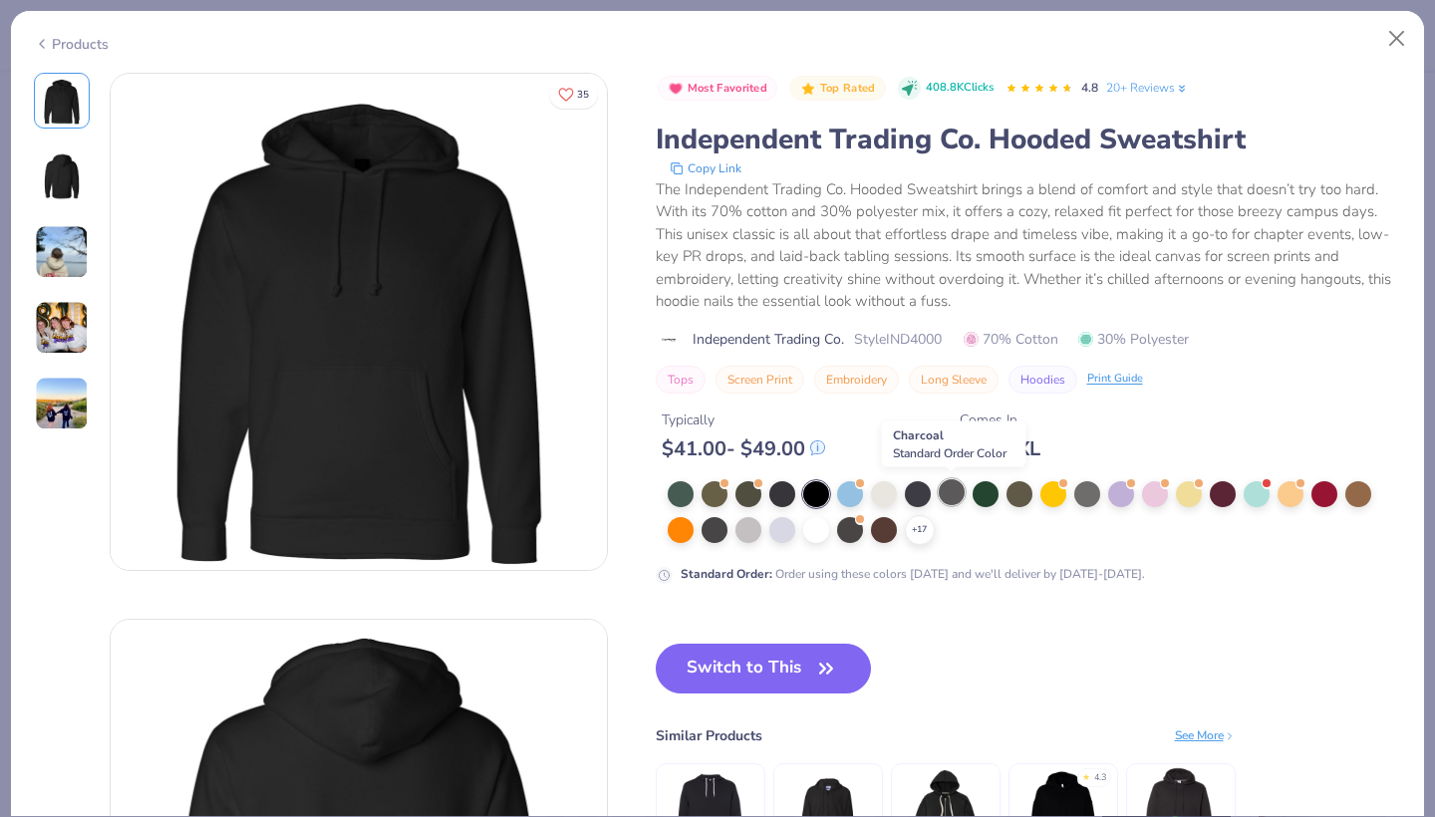
click at [957, 496] on div at bounding box center [952, 492] width 26 height 26
